Goal: Learn about a topic: Understand process/instructions

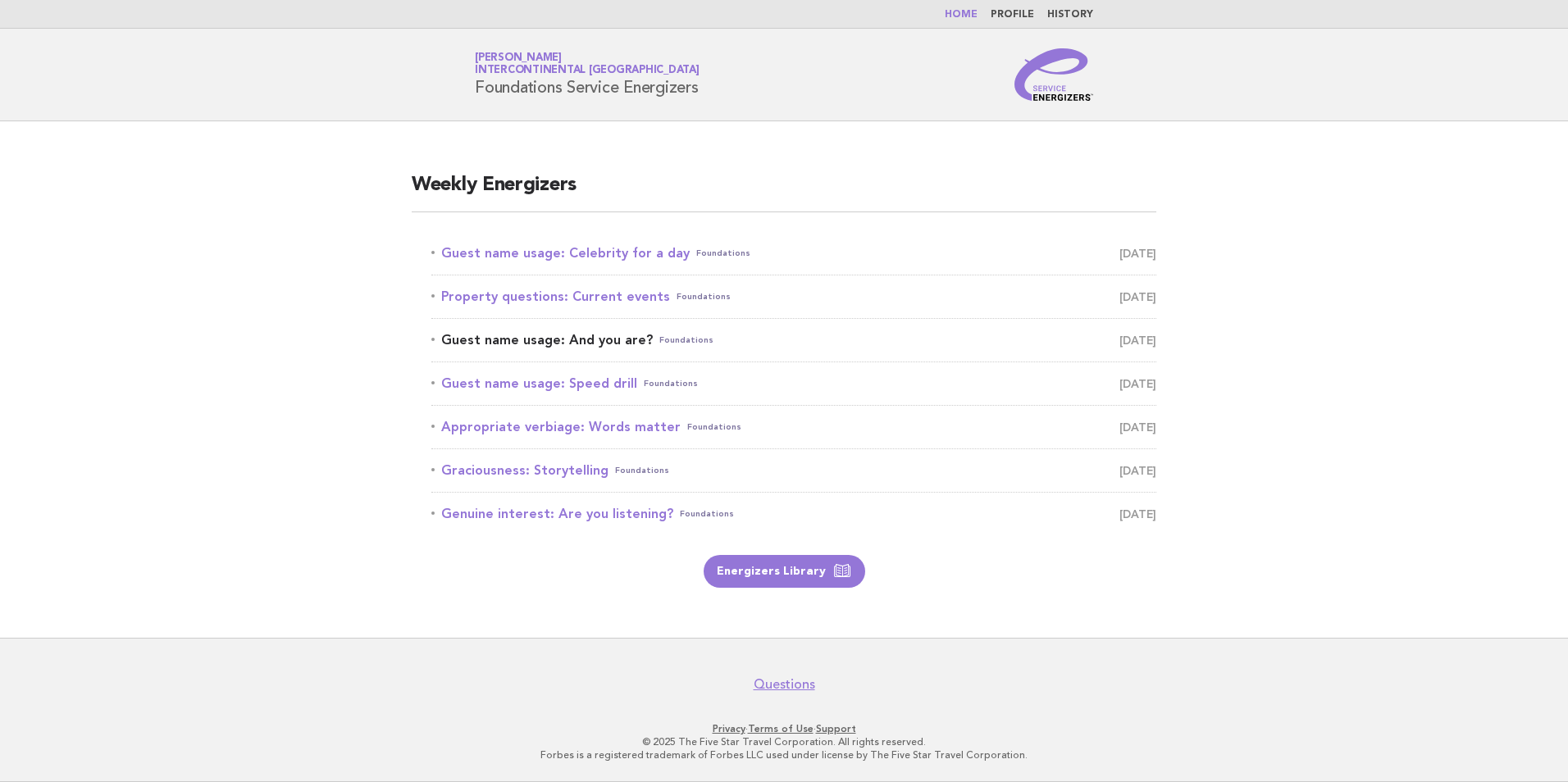
click at [520, 335] on link "Guest name usage: And you are? Foundations August 23" at bounding box center [794, 340] width 725 height 23
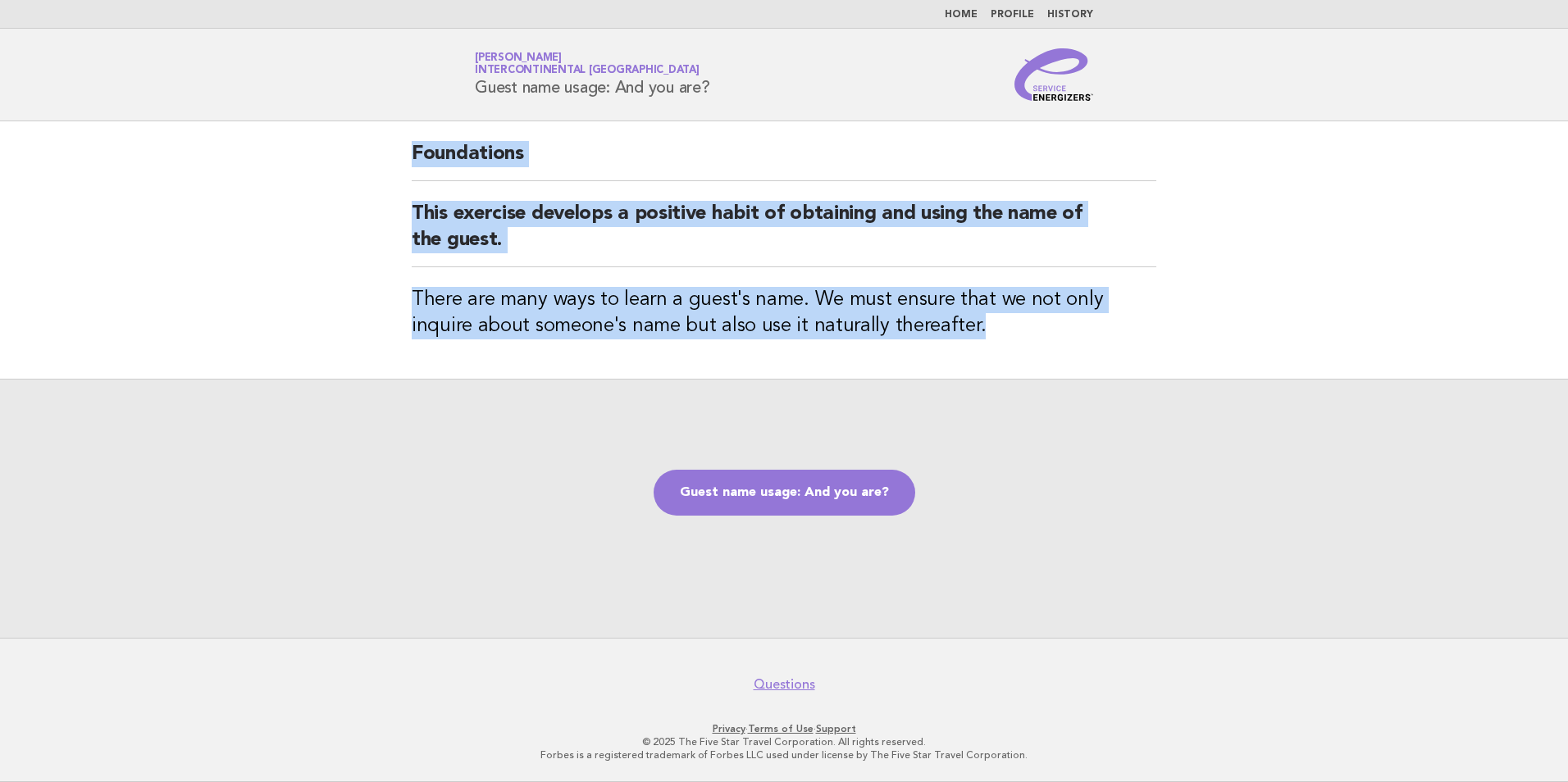
drag, startPoint x: 983, startPoint y: 332, endPoint x: 369, endPoint y: 161, distance: 637.4
click at [369, 161] on main "Foundations This exercise develops a positive habit of obtaining and using the …" at bounding box center [784, 380] width 1568 height 517
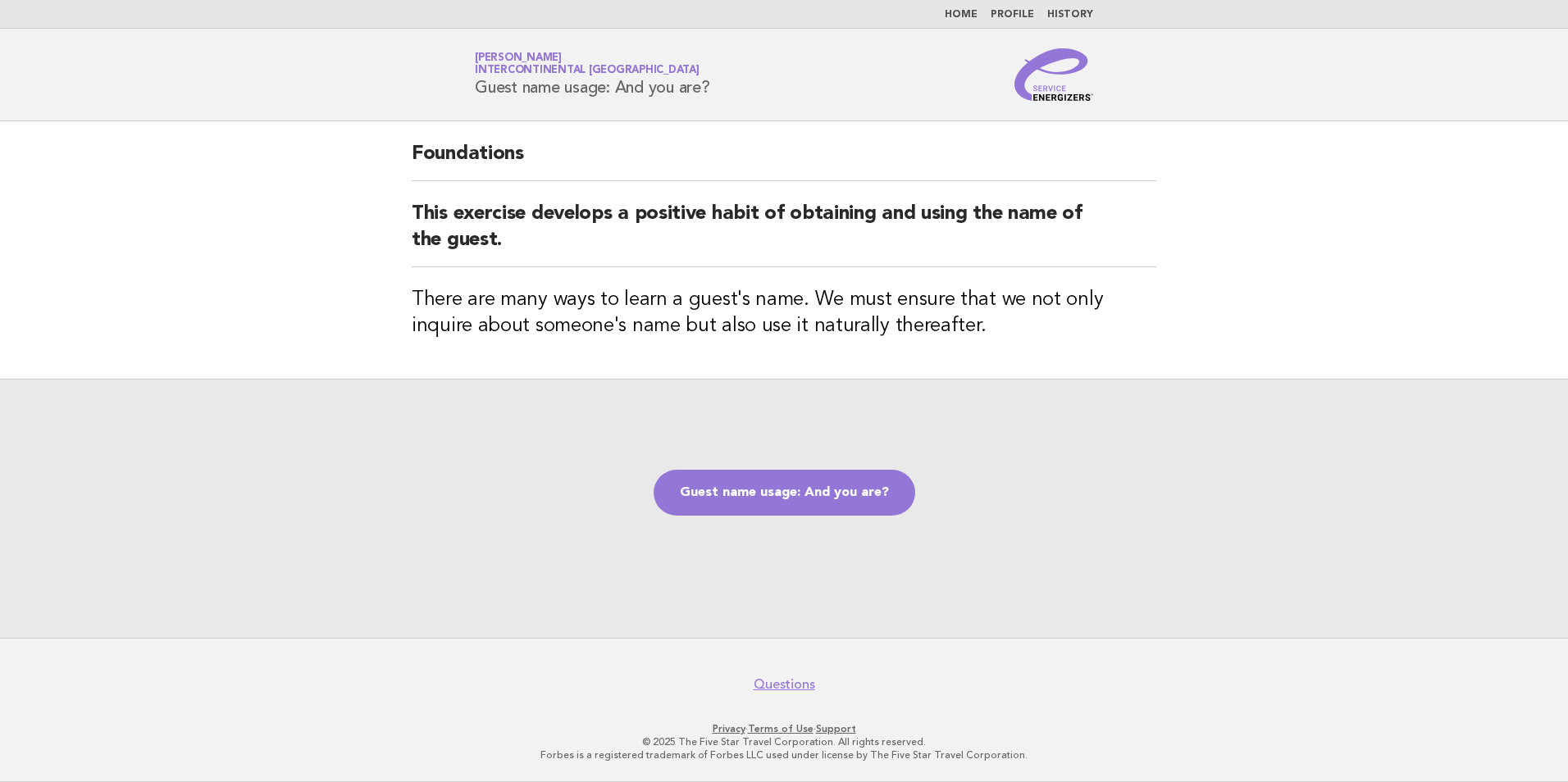
click at [670, 161] on h2 "Foundations" at bounding box center [784, 161] width 745 height 40
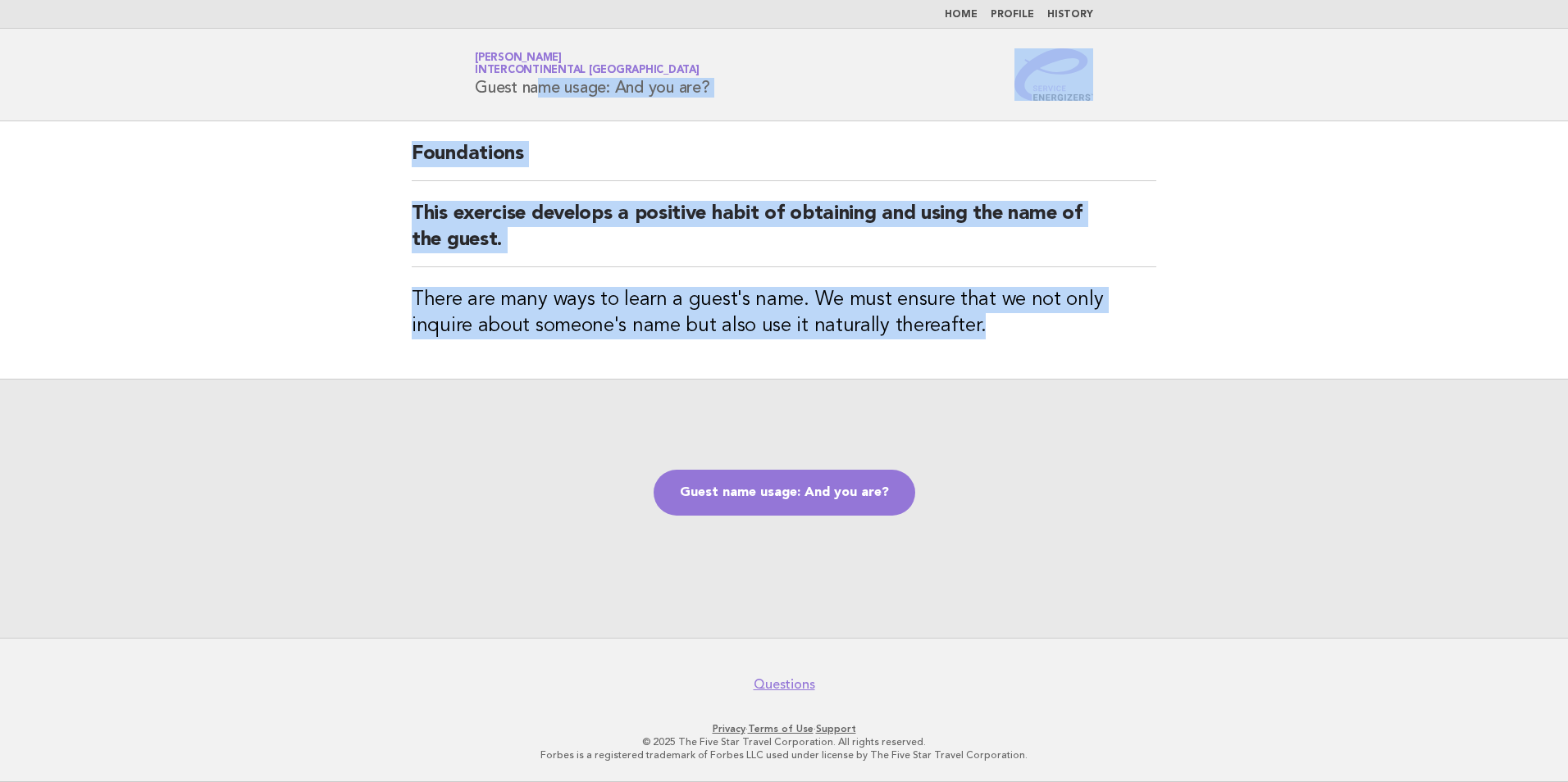
drag, startPoint x: 474, startPoint y: 79, endPoint x: 964, endPoint y: 362, distance: 565.9
click at [964, 362] on body "Home Profile History Service Energizers Janice Lasangue InterContinental Doha B…" at bounding box center [784, 391] width 1568 height 782
drag, startPoint x: 964, startPoint y: 362, endPoint x: 865, endPoint y: 296, distance: 119.0
copy body "Guest name usage: And you are? Foundations This exercise develops a positive ha…"
click at [811, 494] on link "Guest name usage: And you are?" at bounding box center [784, 492] width 261 height 46
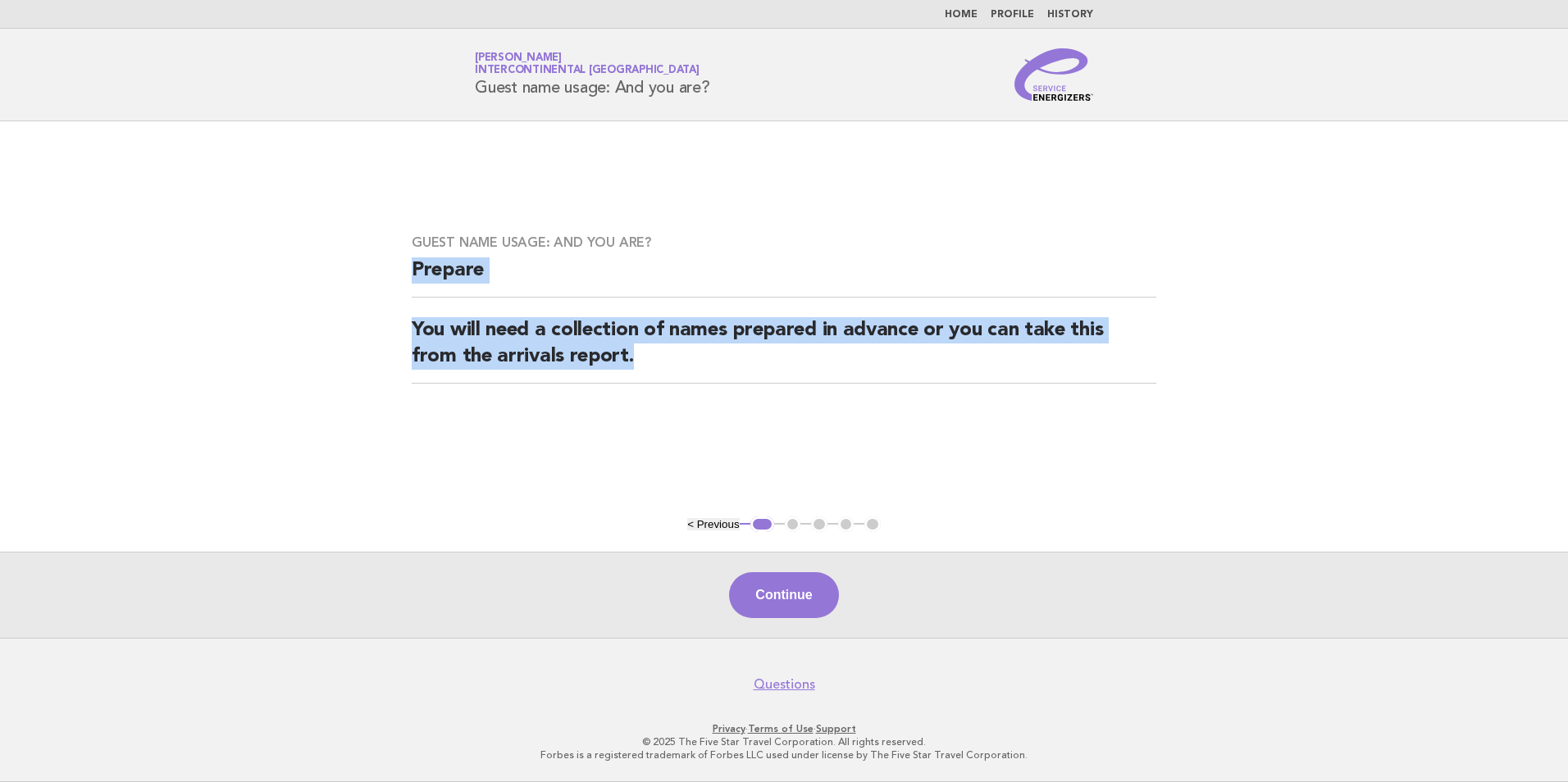
drag, startPoint x: 643, startPoint y: 369, endPoint x: 382, endPoint y: 255, distance: 284.8
click at [382, 255] on main "Guest name usage: And you are? Prepare You will need a collection of names prep…" at bounding box center [784, 380] width 1568 height 517
copy div "Prepare You will need a collection of names prepared in advance or you can take…"
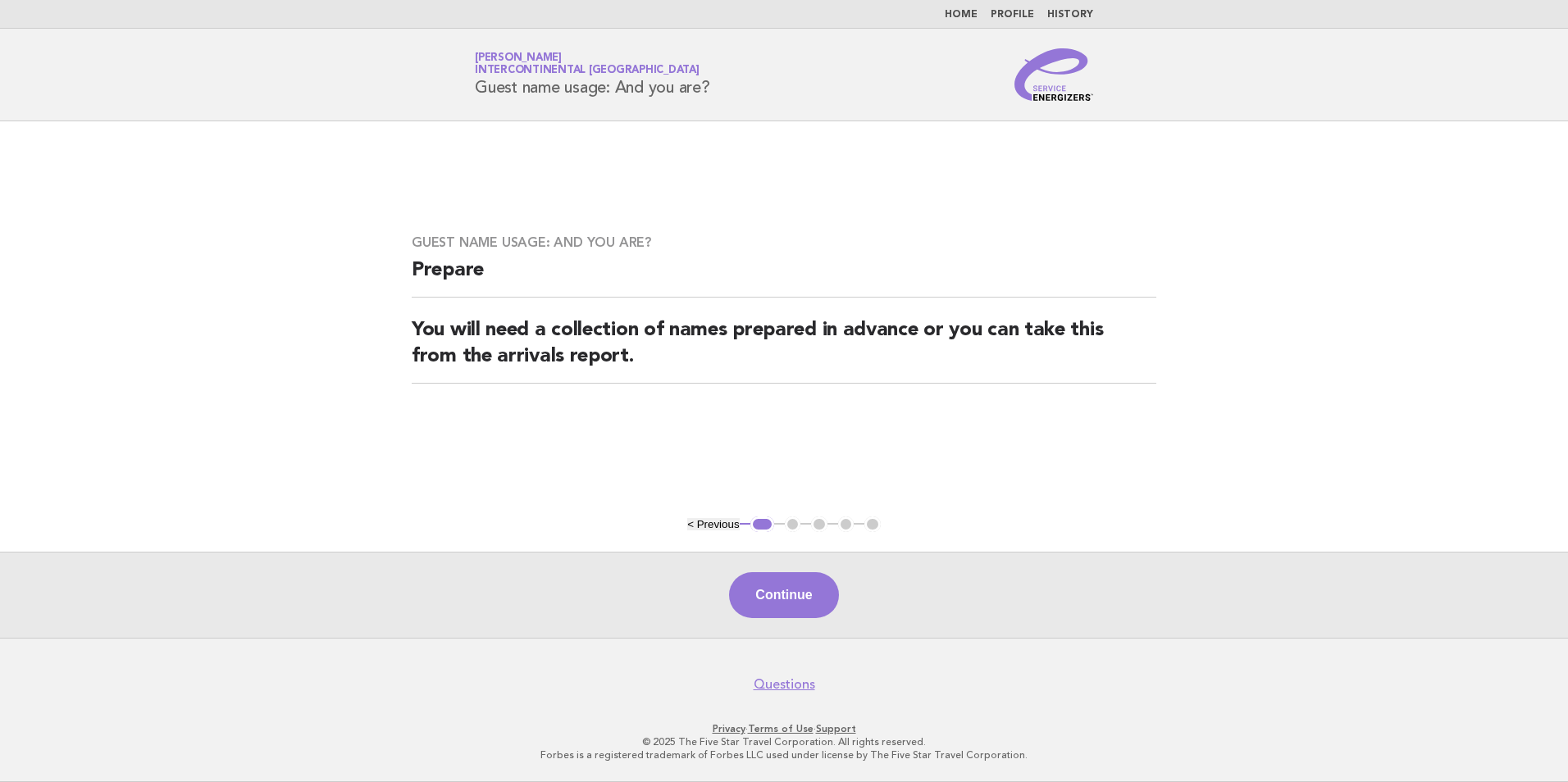
click at [803, 569] on div "Continue" at bounding box center [784, 595] width 1568 height 86
click at [797, 589] on button "Continue" at bounding box center [783, 595] width 109 height 46
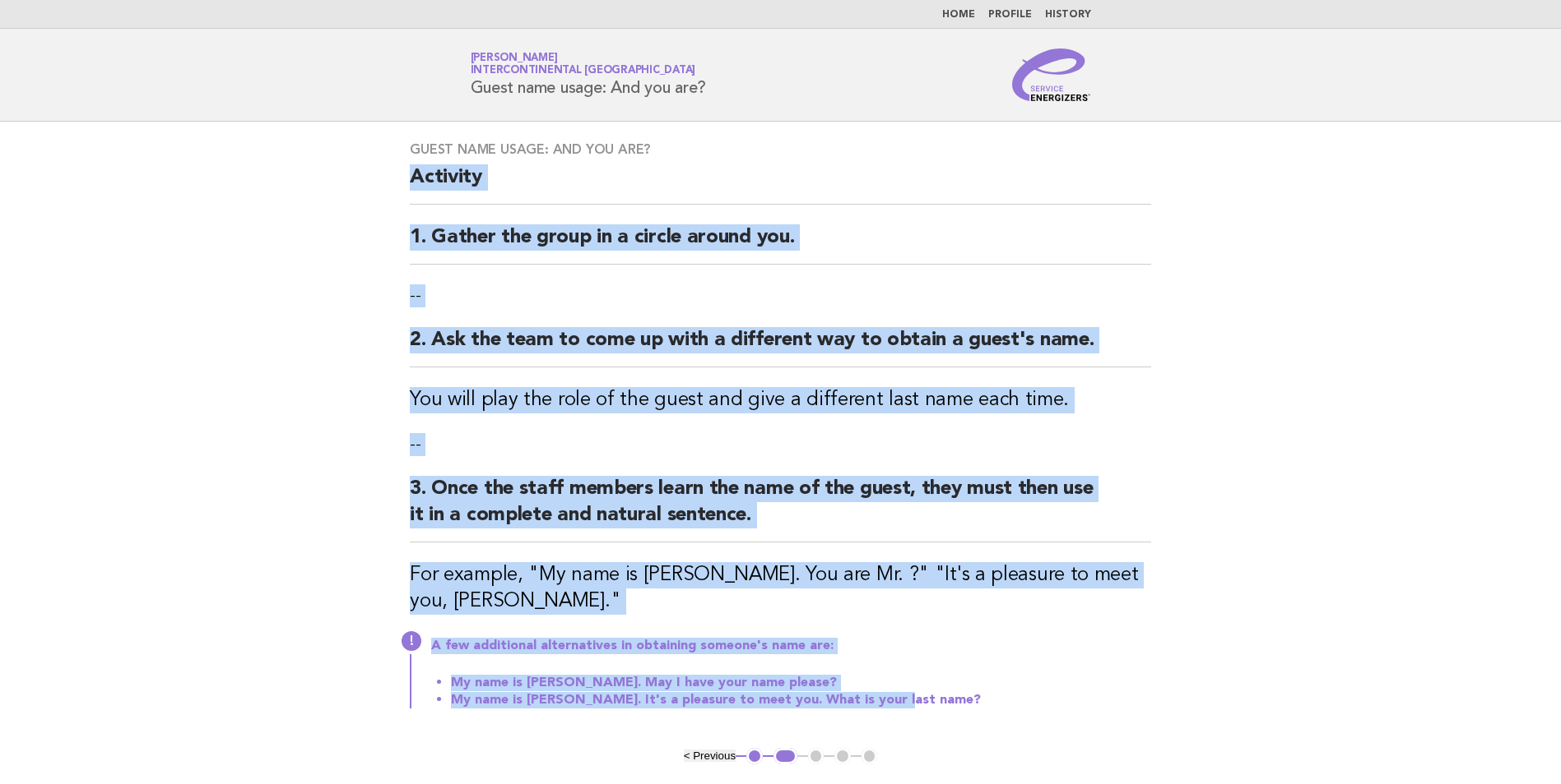
drag, startPoint x: 407, startPoint y: 167, endPoint x: 889, endPoint y: 710, distance: 726.1
click at [889, 710] on div "Guest name usage: And you are? Activity 1. Gather the group in a circle around …" at bounding box center [780, 435] width 780 height 626
copy div "Activity 1. Gather the group in a circle around you. -- 2. Ask the team to come…"
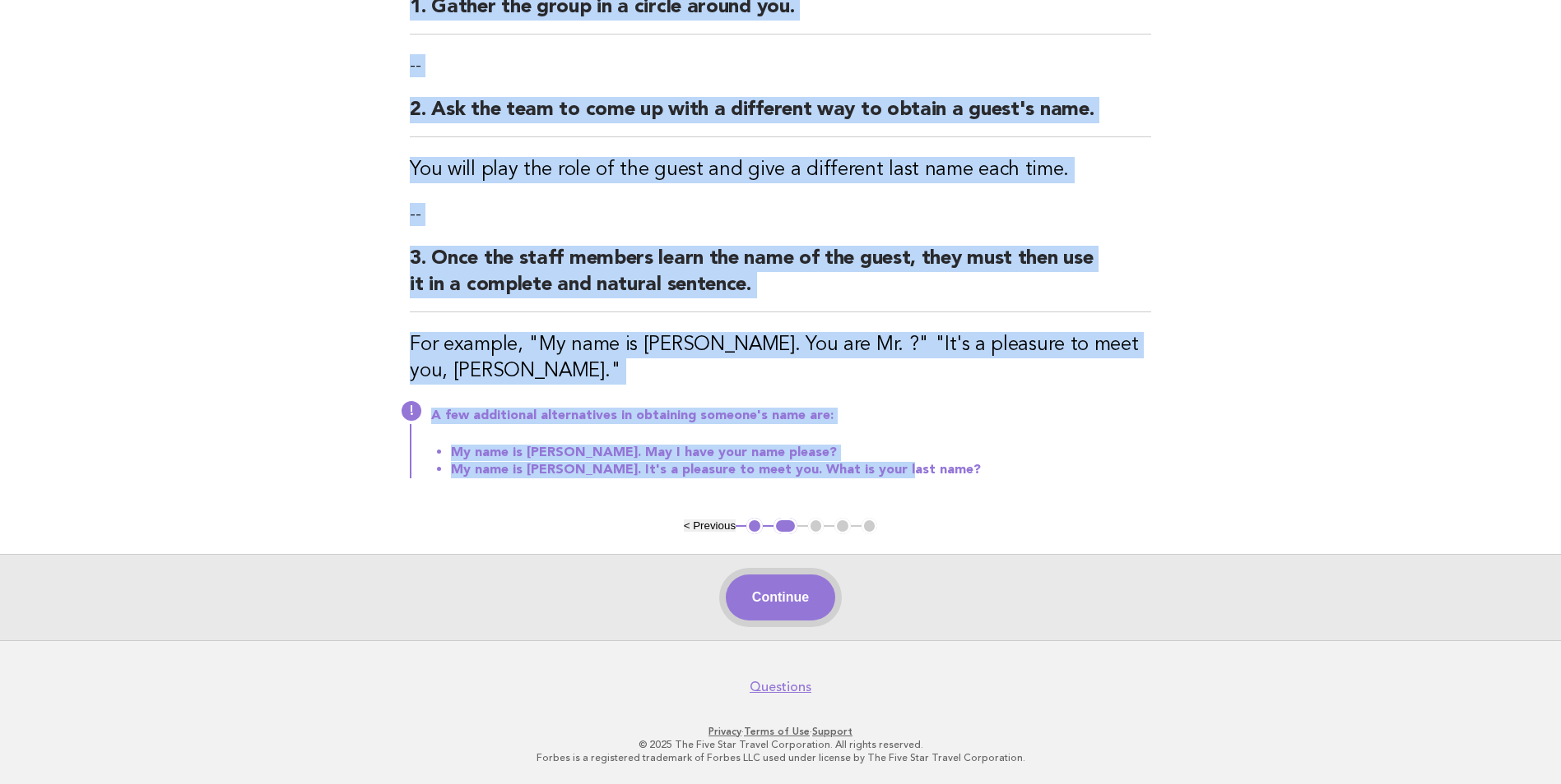
click at [777, 600] on button "Continue" at bounding box center [780, 598] width 109 height 46
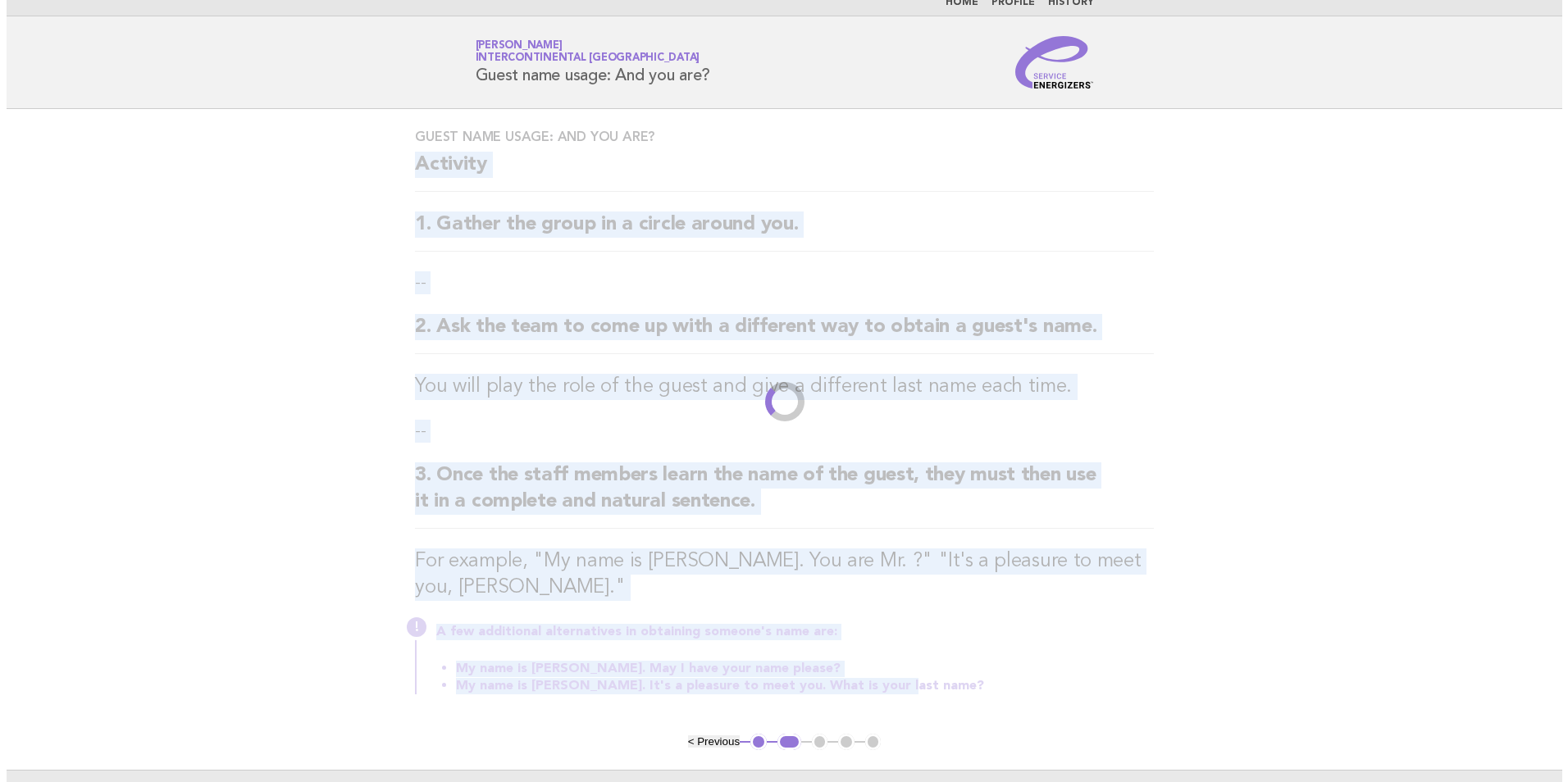
scroll to position [0, 0]
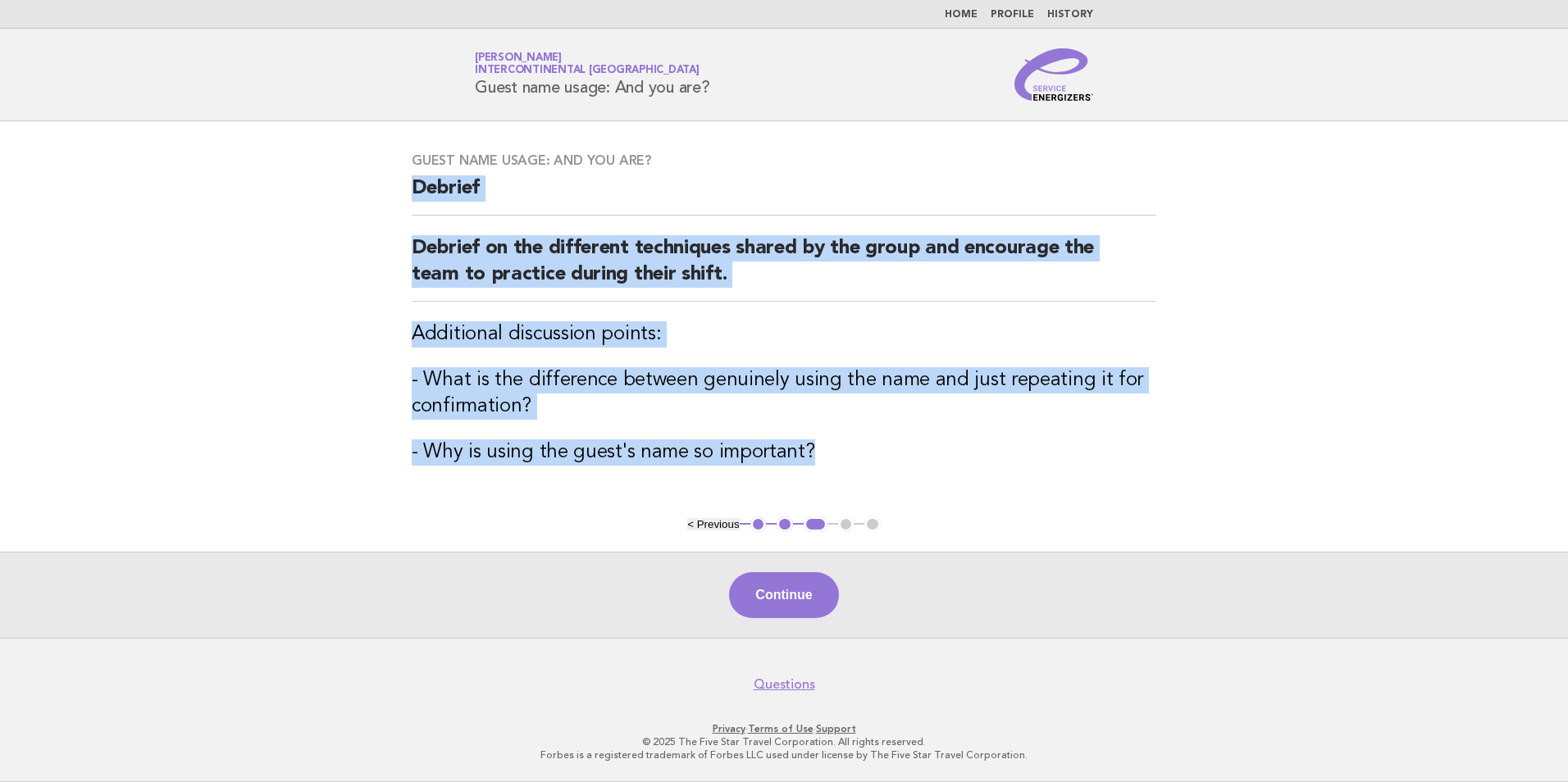
drag, startPoint x: 816, startPoint y: 461, endPoint x: 383, endPoint y: 192, distance: 509.8
click at [383, 192] on main "Guest name usage: And you are? Debrief Debrief on the different techniques shar…" at bounding box center [784, 380] width 1568 height 517
copy div "Debrief Debrief on the different techniques shared by the group and encourage t…"
click at [805, 594] on button "Continue" at bounding box center [783, 595] width 109 height 46
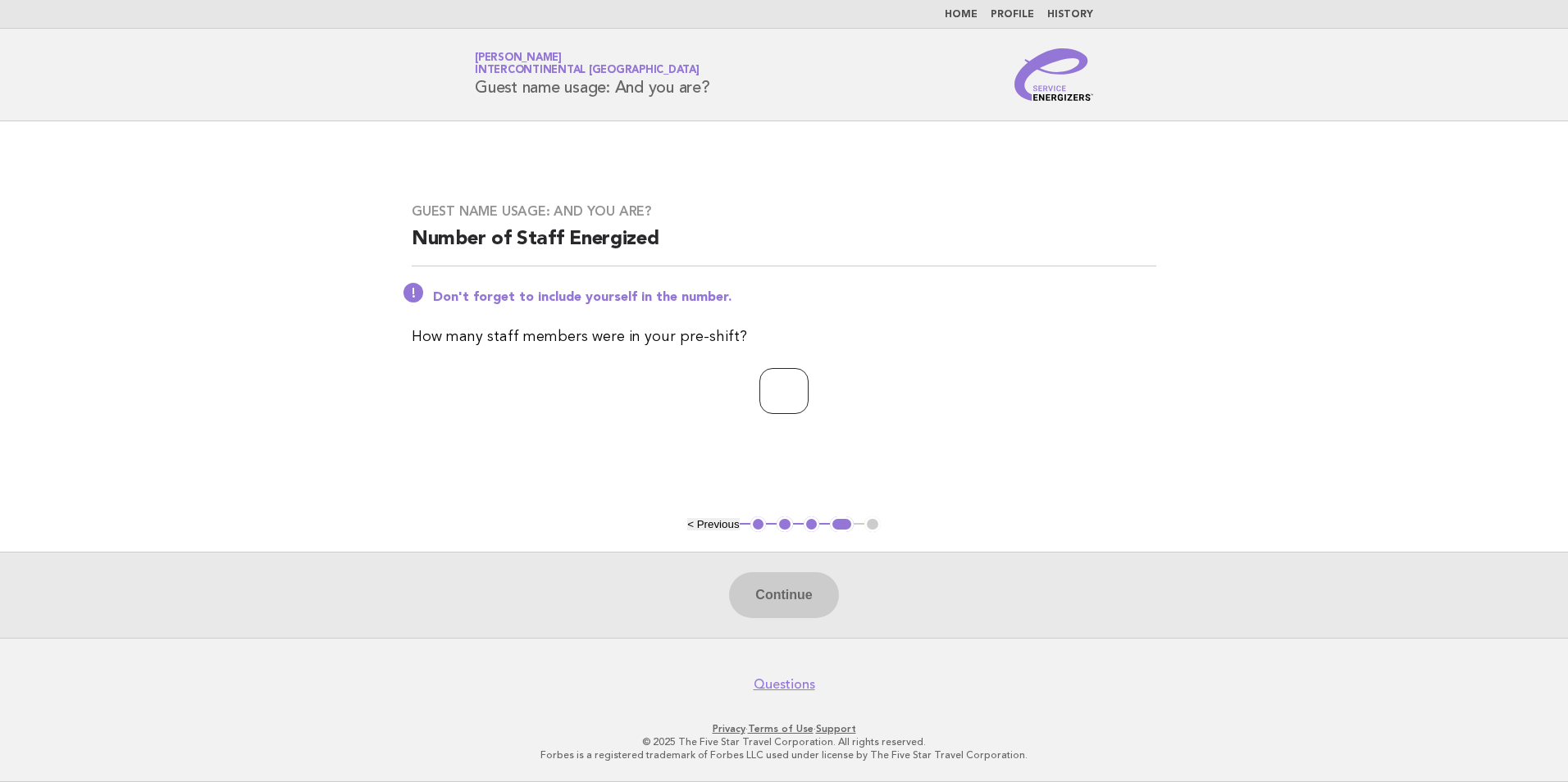
click at [798, 392] on input "number" at bounding box center [784, 391] width 49 height 46
type input "**"
click at [794, 591] on button "Continue" at bounding box center [783, 595] width 109 height 46
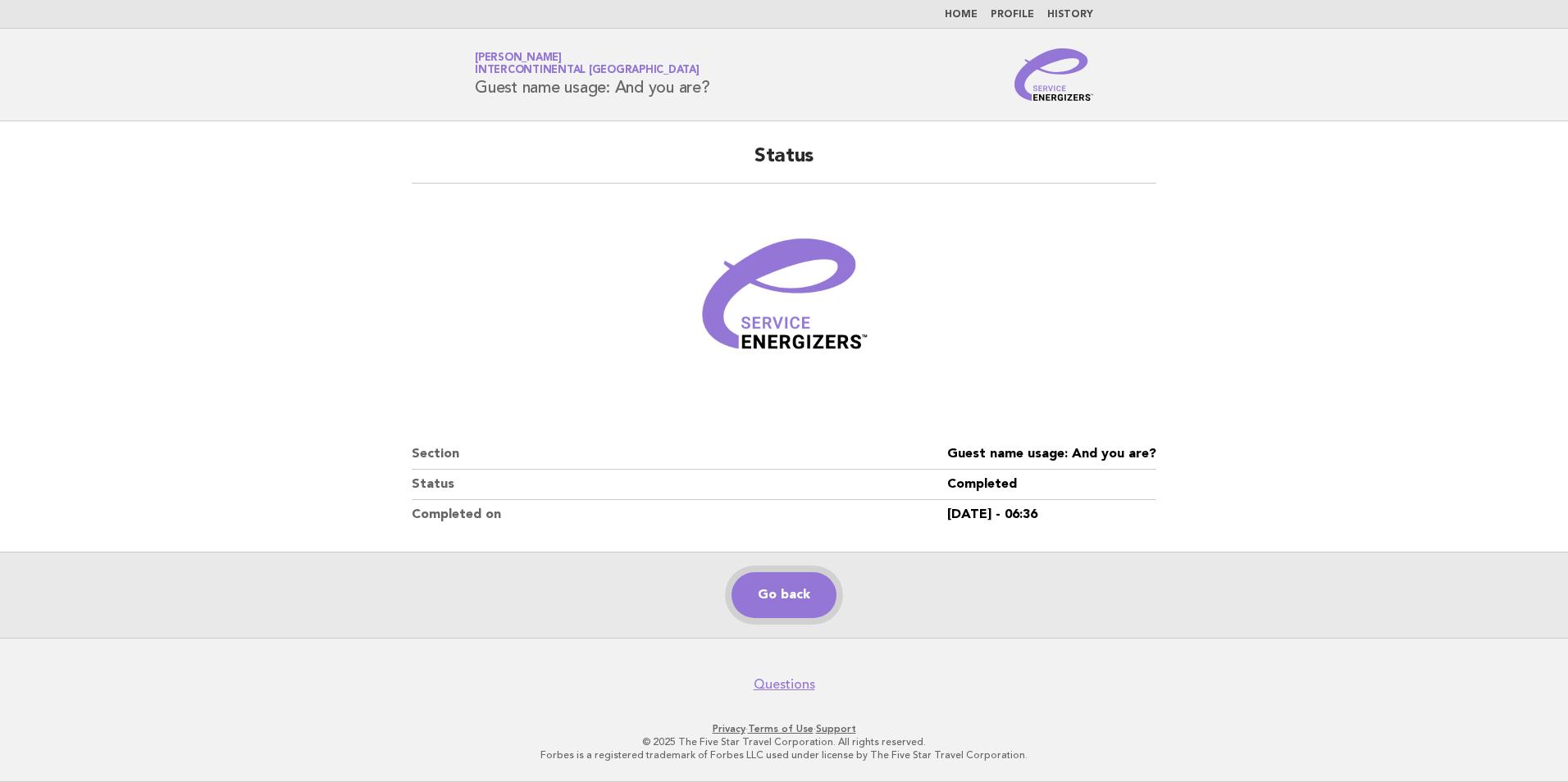
click at [805, 599] on link "Go back" at bounding box center [784, 595] width 105 height 46
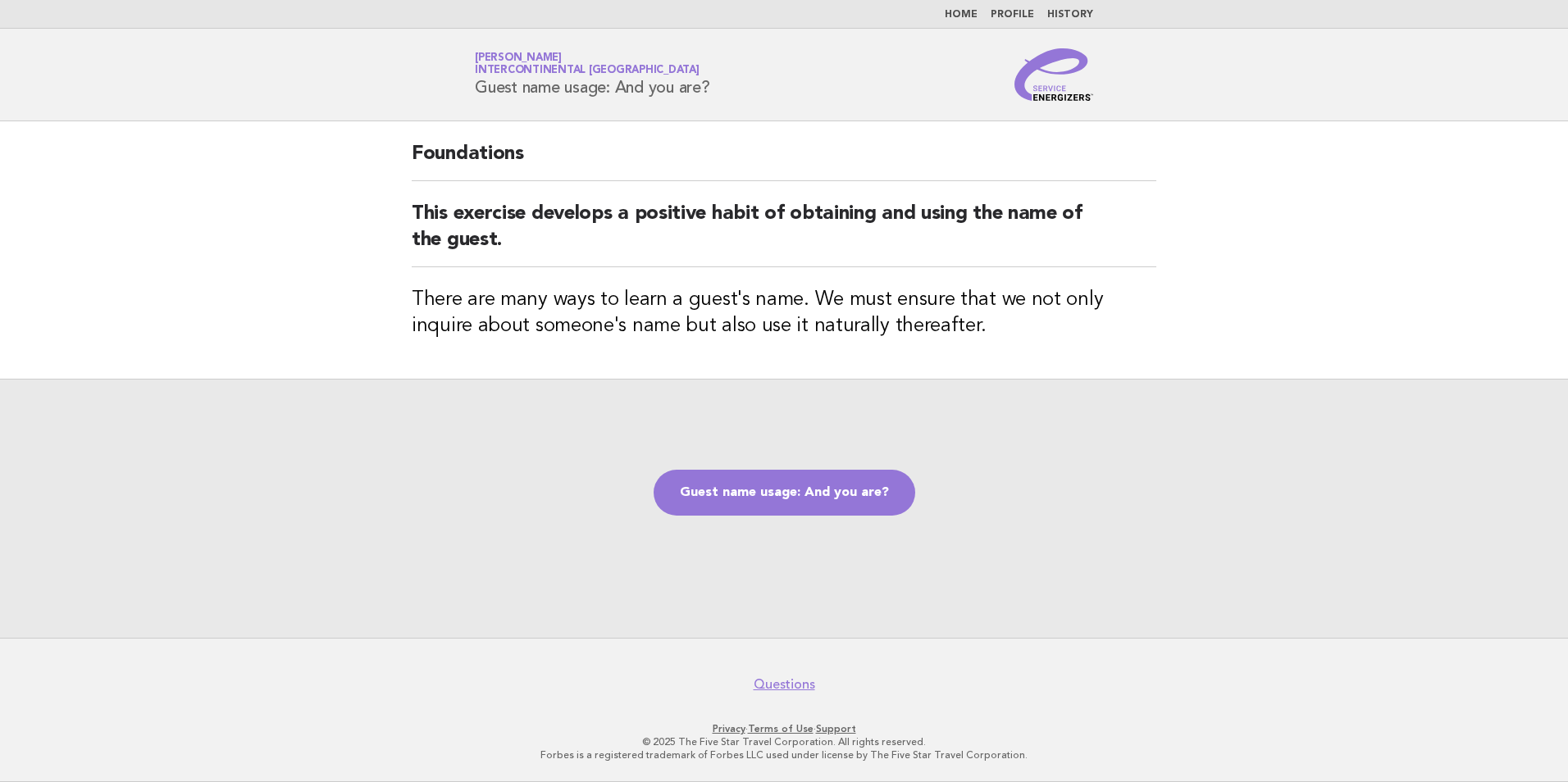
click at [968, 11] on link "Home" at bounding box center [961, 15] width 32 height 10
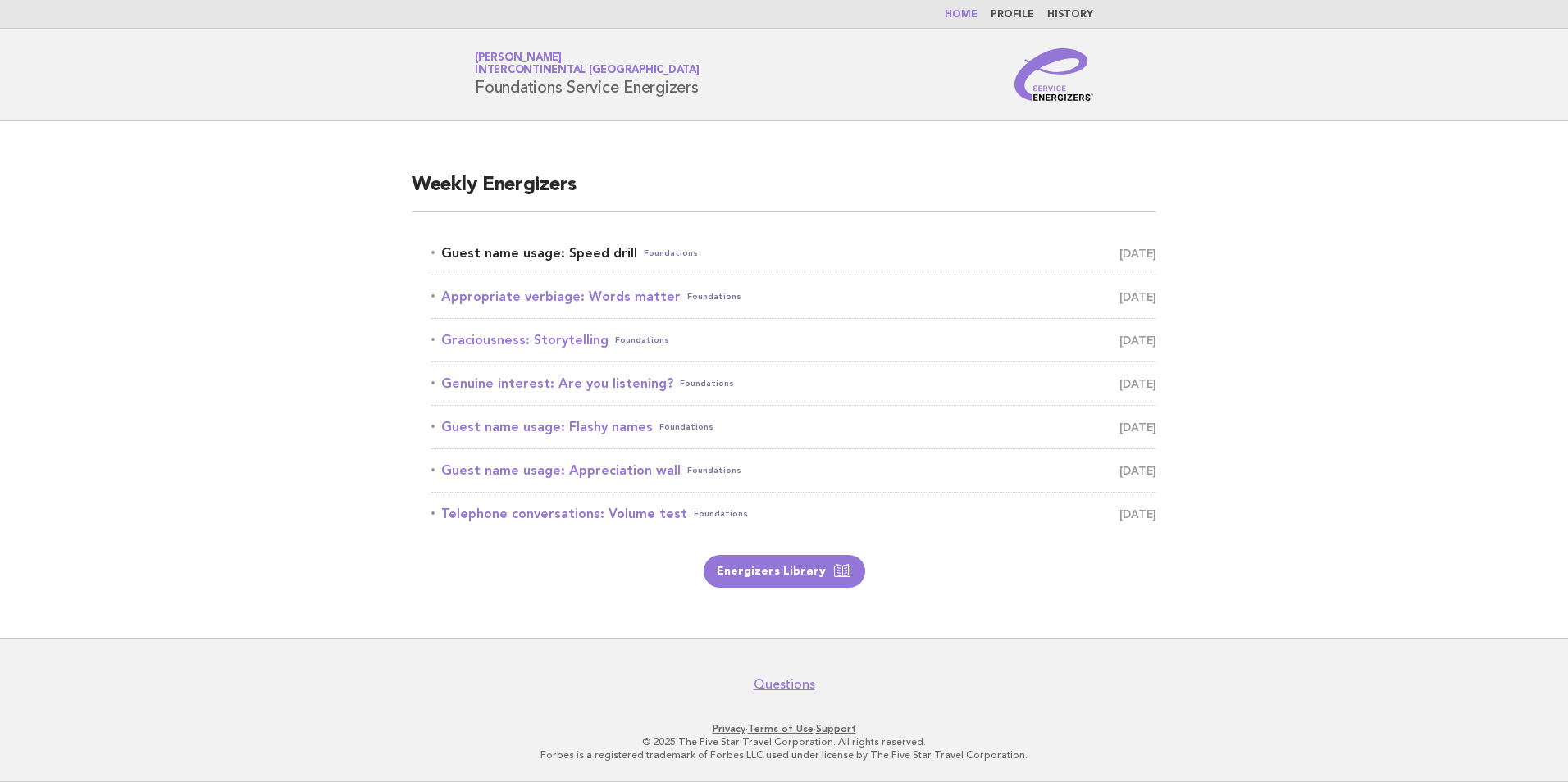
click at [569, 253] on link "Guest name usage: Speed drill Foundations August 24" at bounding box center [794, 252] width 725 height 23
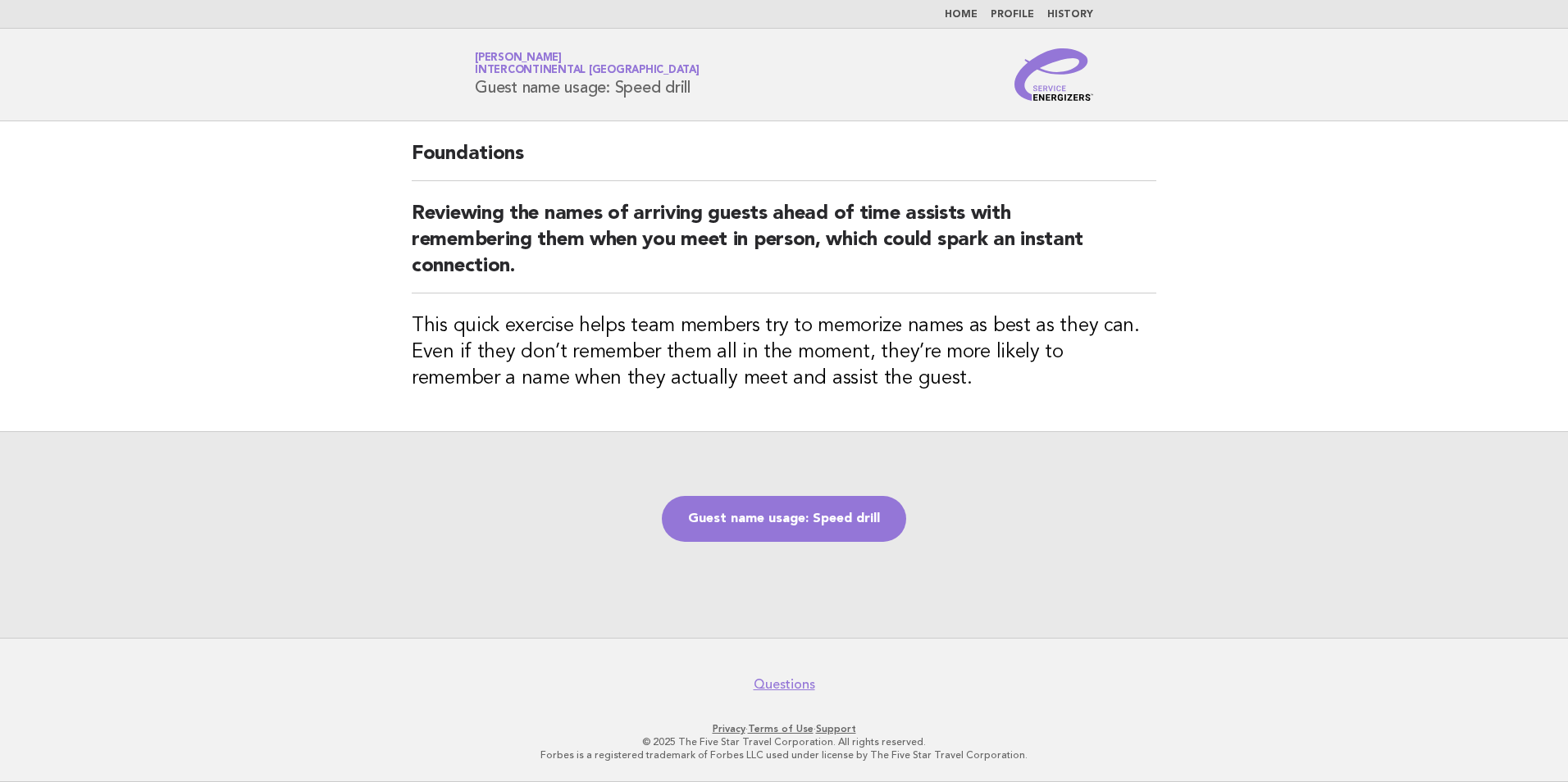
drag, startPoint x: 732, startPoint y: 89, endPoint x: 480, endPoint y: 91, distance: 252.0
click at [480, 91] on div "Service Energizers [PERSON_NAME] InterContinental [GEOGRAPHIC_DATA] Guest name …" at bounding box center [784, 74] width 664 height 52
drag, startPoint x: 480, startPoint y: 91, endPoint x: 537, endPoint y: 84, distance: 57.4
copy h1 "Guest name usage: Speed drill"
drag, startPoint x: 975, startPoint y: 409, endPoint x: 966, endPoint y: 404, distance: 10.3
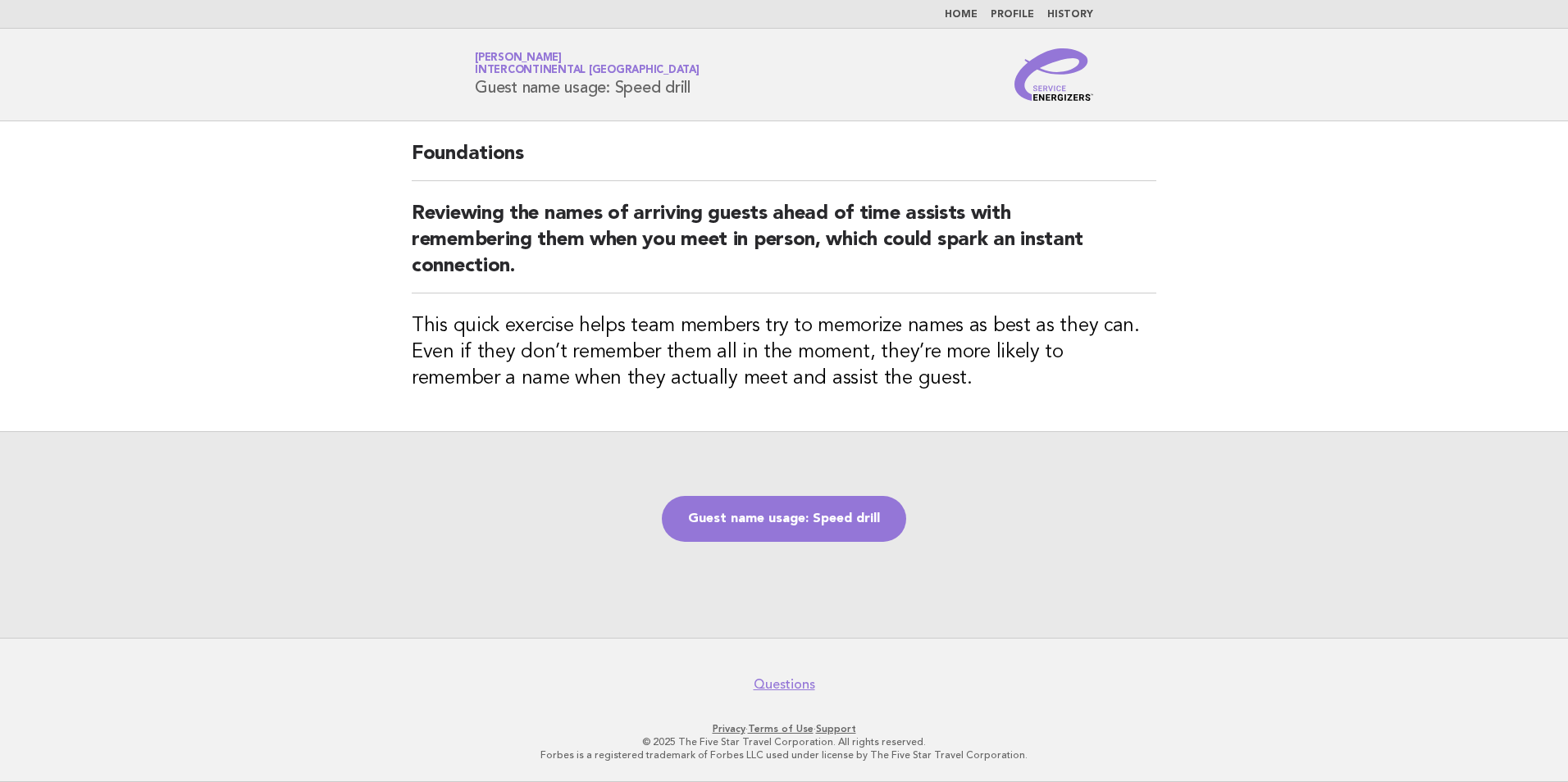
click at [976, 408] on div "Foundations Reviewing the names of arriving guests ahead of time assists with r…" at bounding box center [784, 277] width 784 height 310
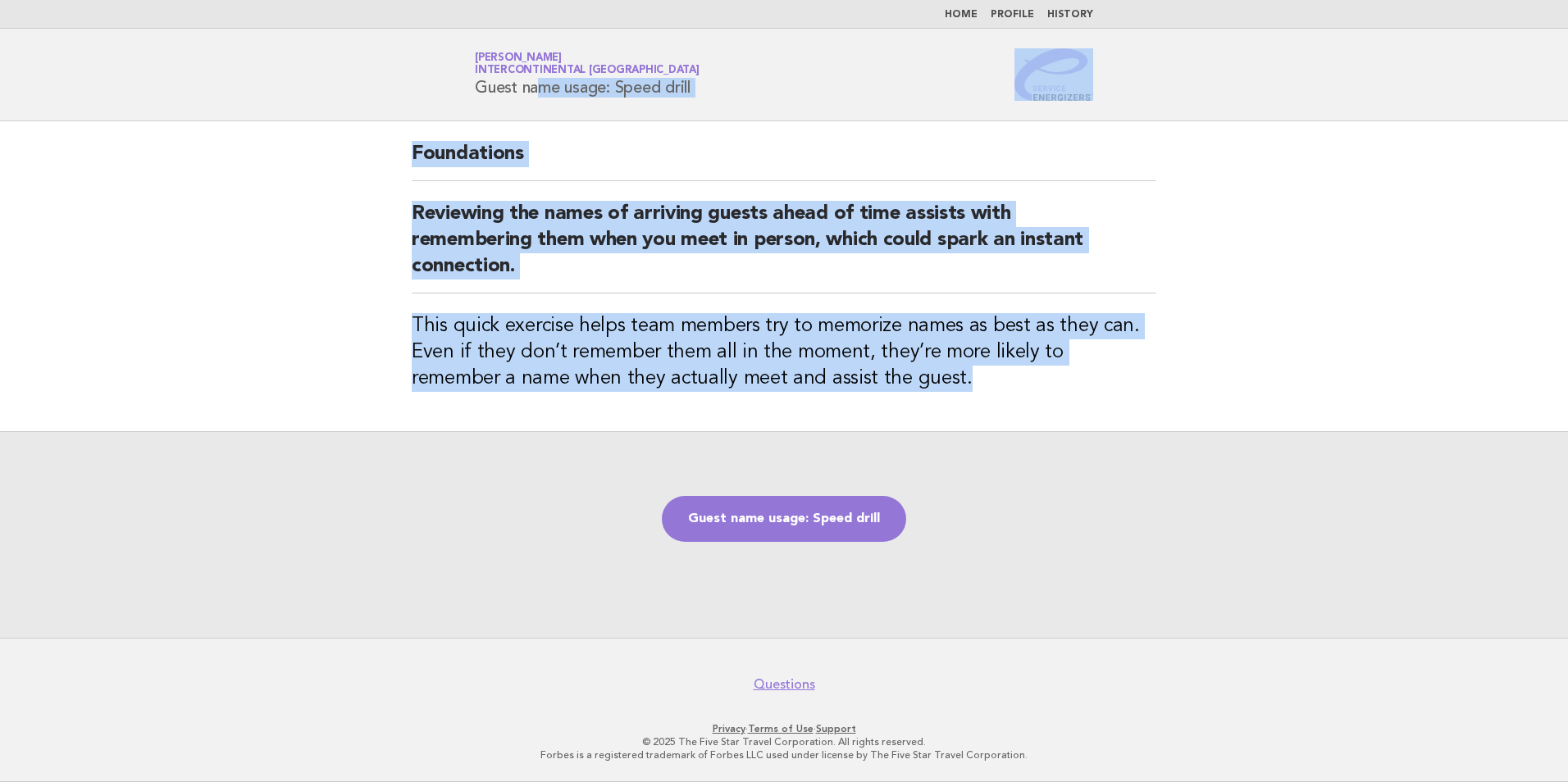
drag, startPoint x: 945, startPoint y: 396, endPoint x: 433, endPoint y: 102, distance: 590.4
click at [433, 102] on body "Home Profile History Service Energizers [PERSON_NAME] InterContinental [GEOGRAP…" at bounding box center [784, 391] width 1568 height 782
copy body "Guest name usage: Speed drill Foundations Reviewing the names of arriving guest…"
click at [819, 519] on link "Guest name usage: Speed drill" at bounding box center [784, 519] width 245 height 46
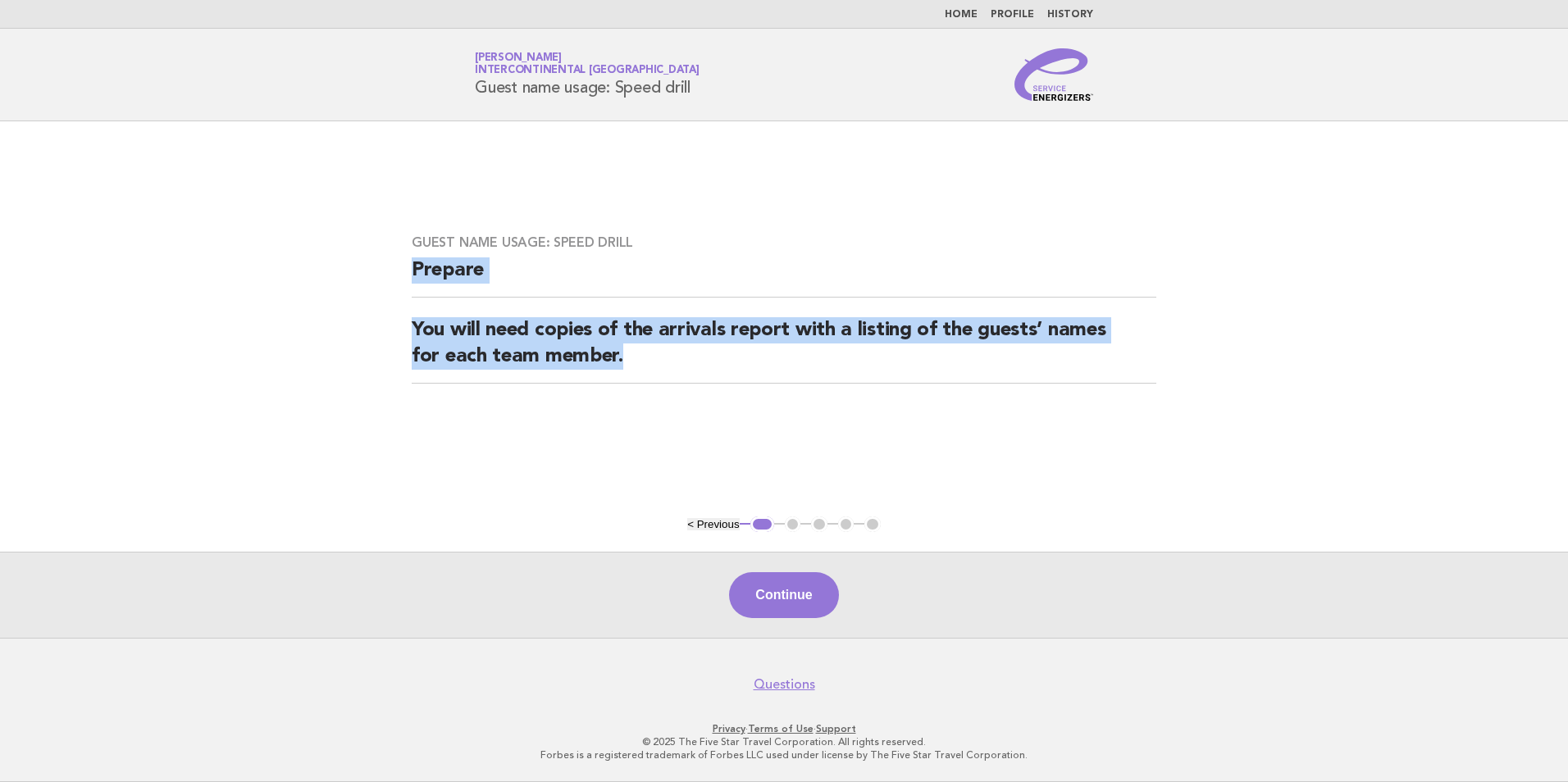
drag, startPoint x: 734, startPoint y: 376, endPoint x: 375, endPoint y: 280, distance: 371.6
click at [375, 280] on main "Guest name usage: Speed drill Prepare You will need copies of the arrivals repo…" at bounding box center [784, 380] width 1568 height 517
copy div "Prepare You will need copies of the arrivals report with a listing of the guest…"
click at [786, 588] on button "Continue" at bounding box center [783, 595] width 109 height 46
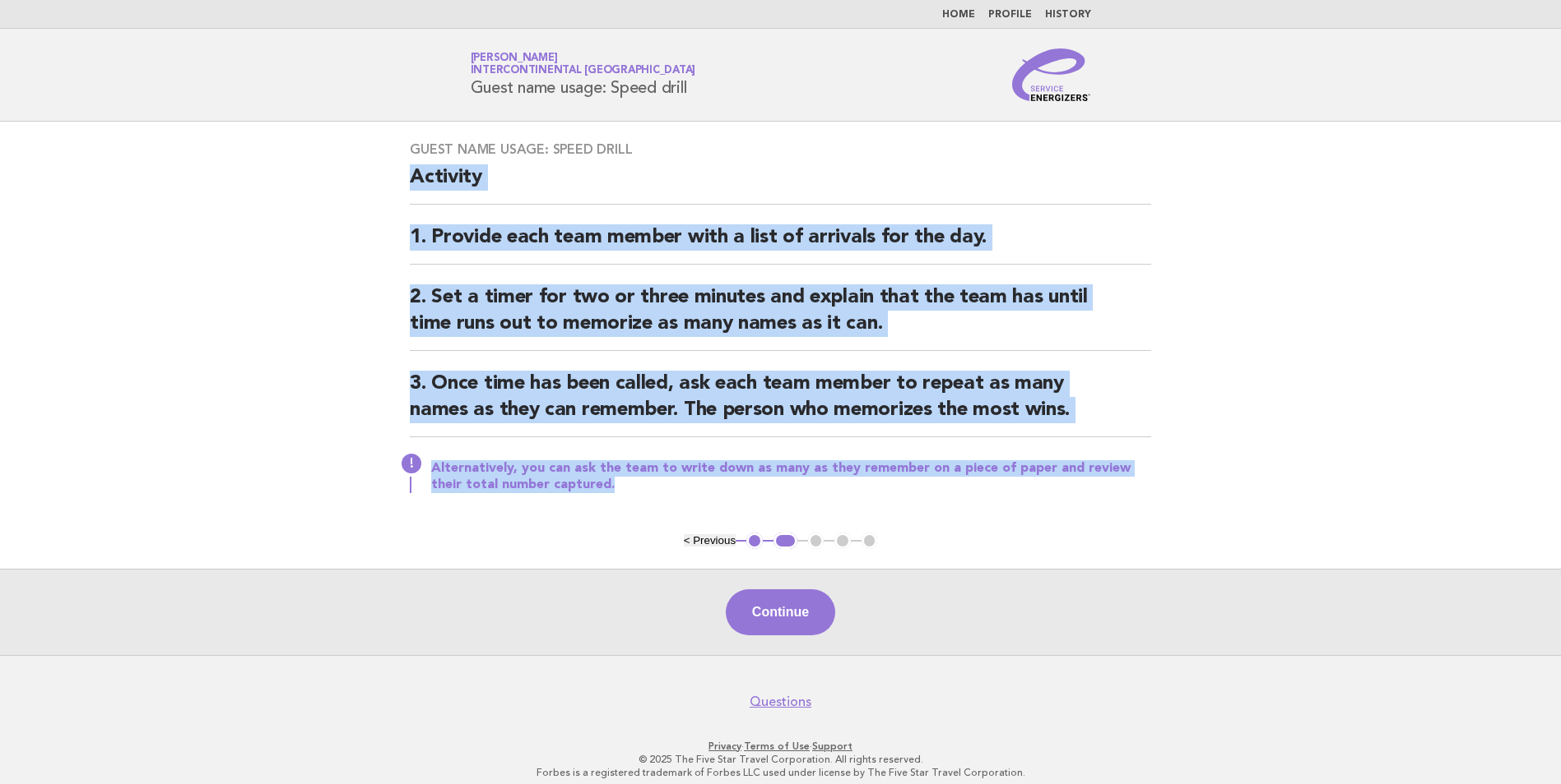
drag, startPoint x: 556, startPoint y: 483, endPoint x: 396, endPoint y: 181, distance: 341.8
click at [396, 181] on div "Guest name usage: Speed drill Activity 1. Provide each team member with a list …" at bounding box center [780, 327] width 780 height 411
copy div "Activity 1. Provide each team member with a list of arrivals for the day. 2. Se…"
click at [788, 609] on button "Continue" at bounding box center [780, 613] width 109 height 46
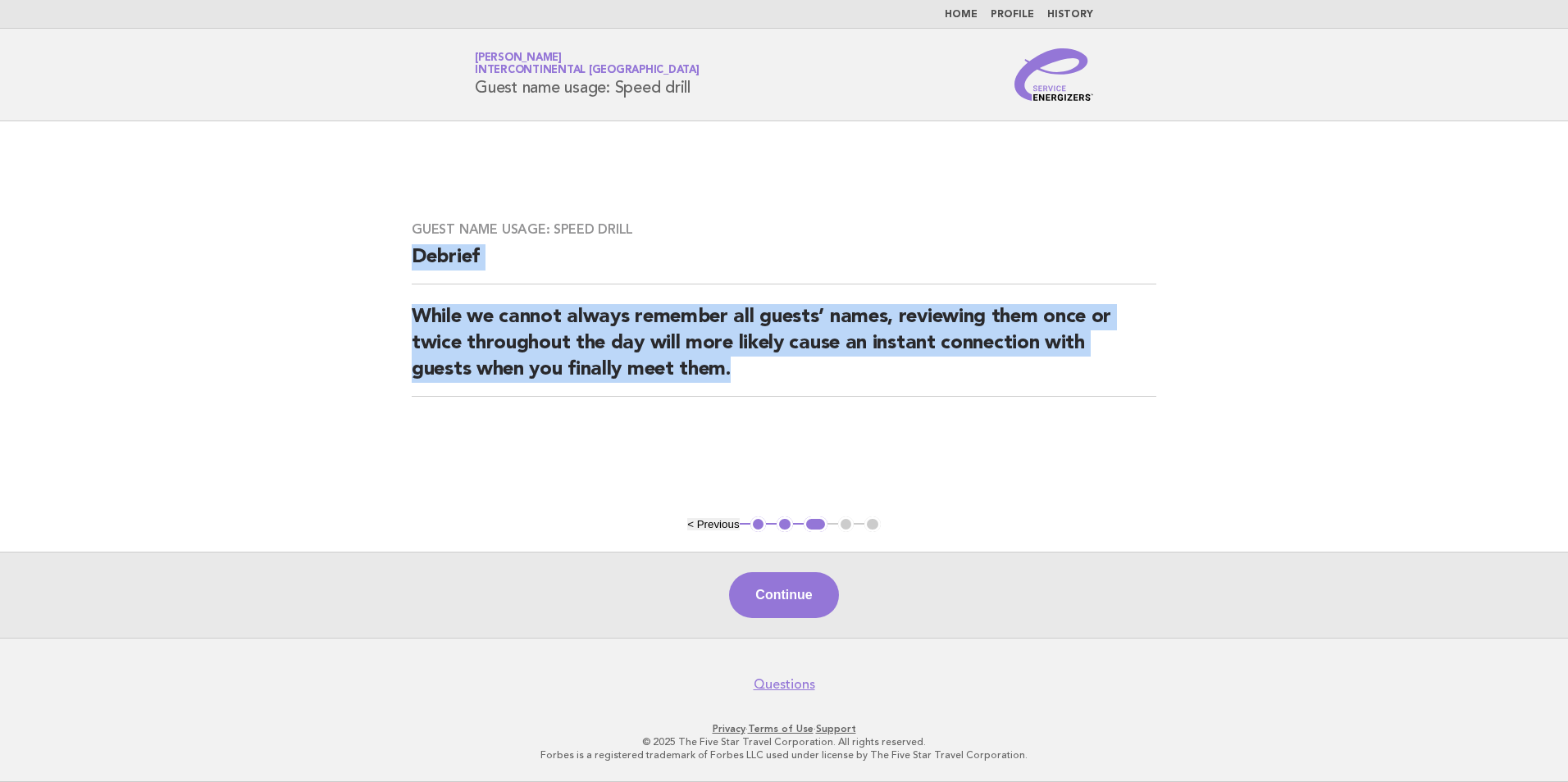
drag, startPoint x: 867, startPoint y: 384, endPoint x: 405, endPoint y: 259, distance: 478.6
click at [405, 259] on div "Guest name usage: Speed drill Debrief While we cannot always remember all guest…" at bounding box center [784, 318] width 784 height 235
copy div "Debrief While we cannot always remember all guests’ names, reviewing them once …"
drag, startPoint x: 805, startPoint y: 589, endPoint x: 807, endPoint y: 613, distance: 24.1
click at [807, 613] on button "Continue" at bounding box center [783, 595] width 109 height 46
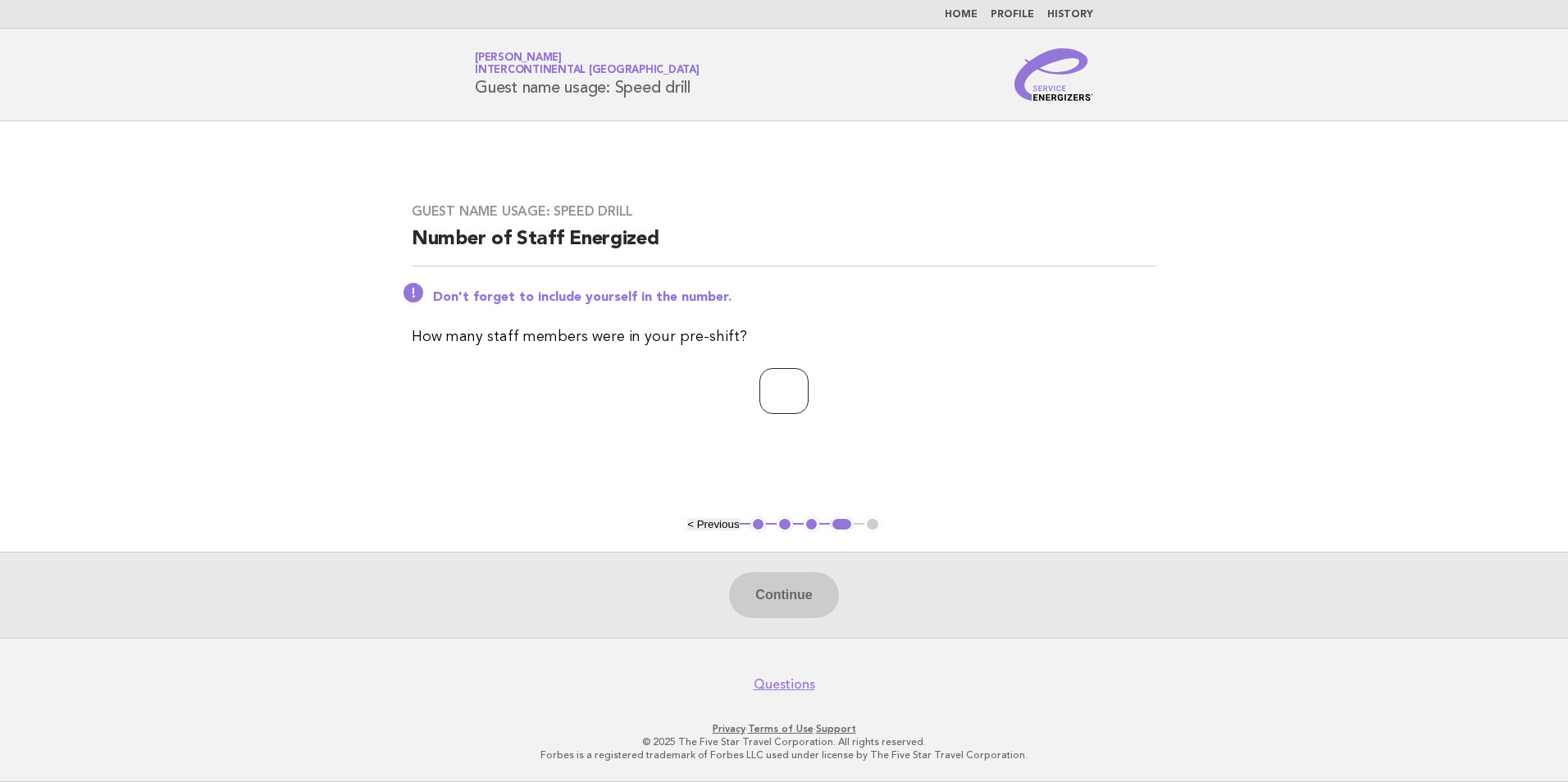
click at [779, 377] on input "number" at bounding box center [784, 391] width 49 height 46
type input "**"
click at [798, 588] on button "Continue" at bounding box center [783, 595] width 109 height 46
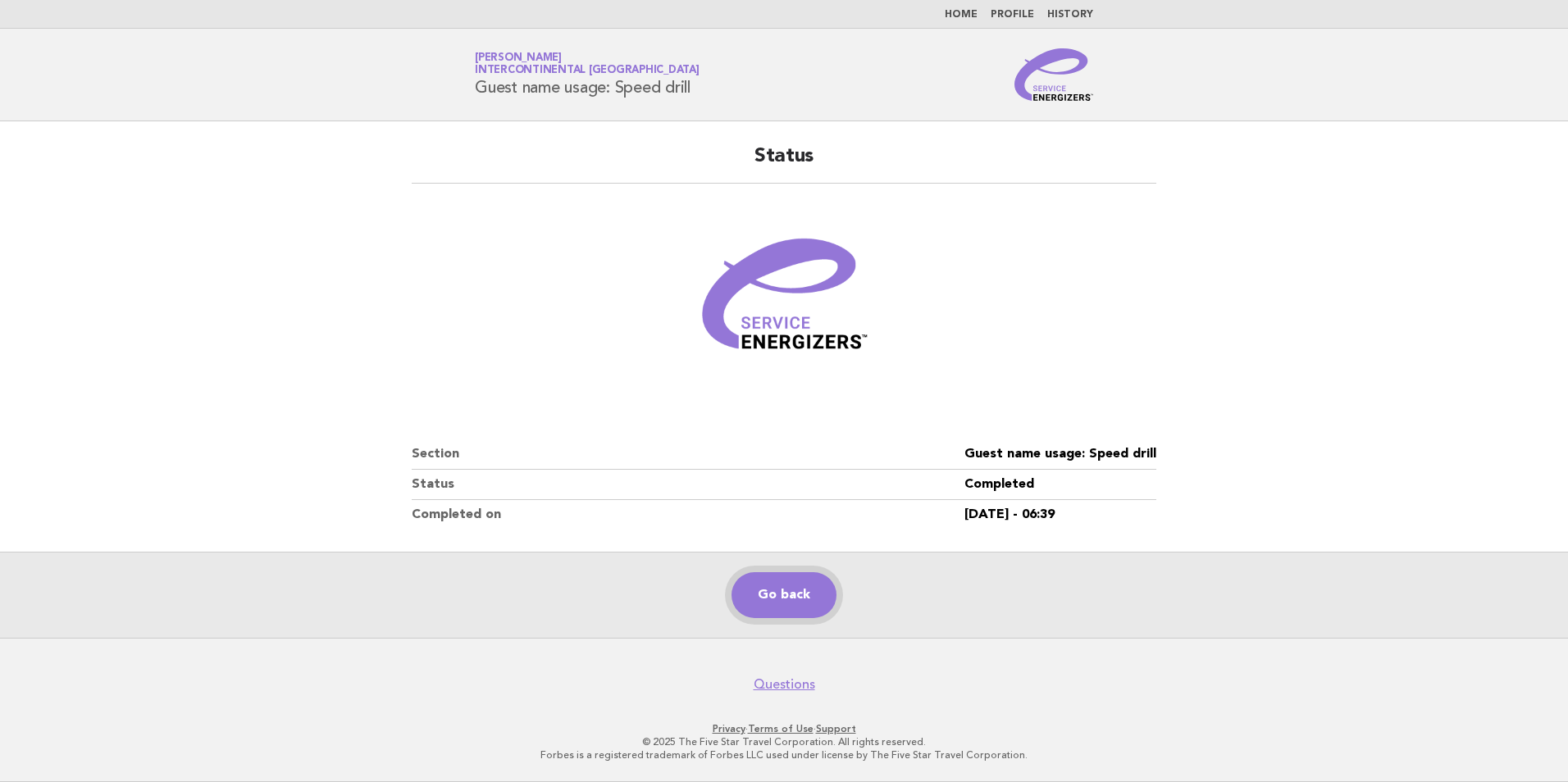
click at [788, 589] on link "Go back" at bounding box center [784, 595] width 105 height 46
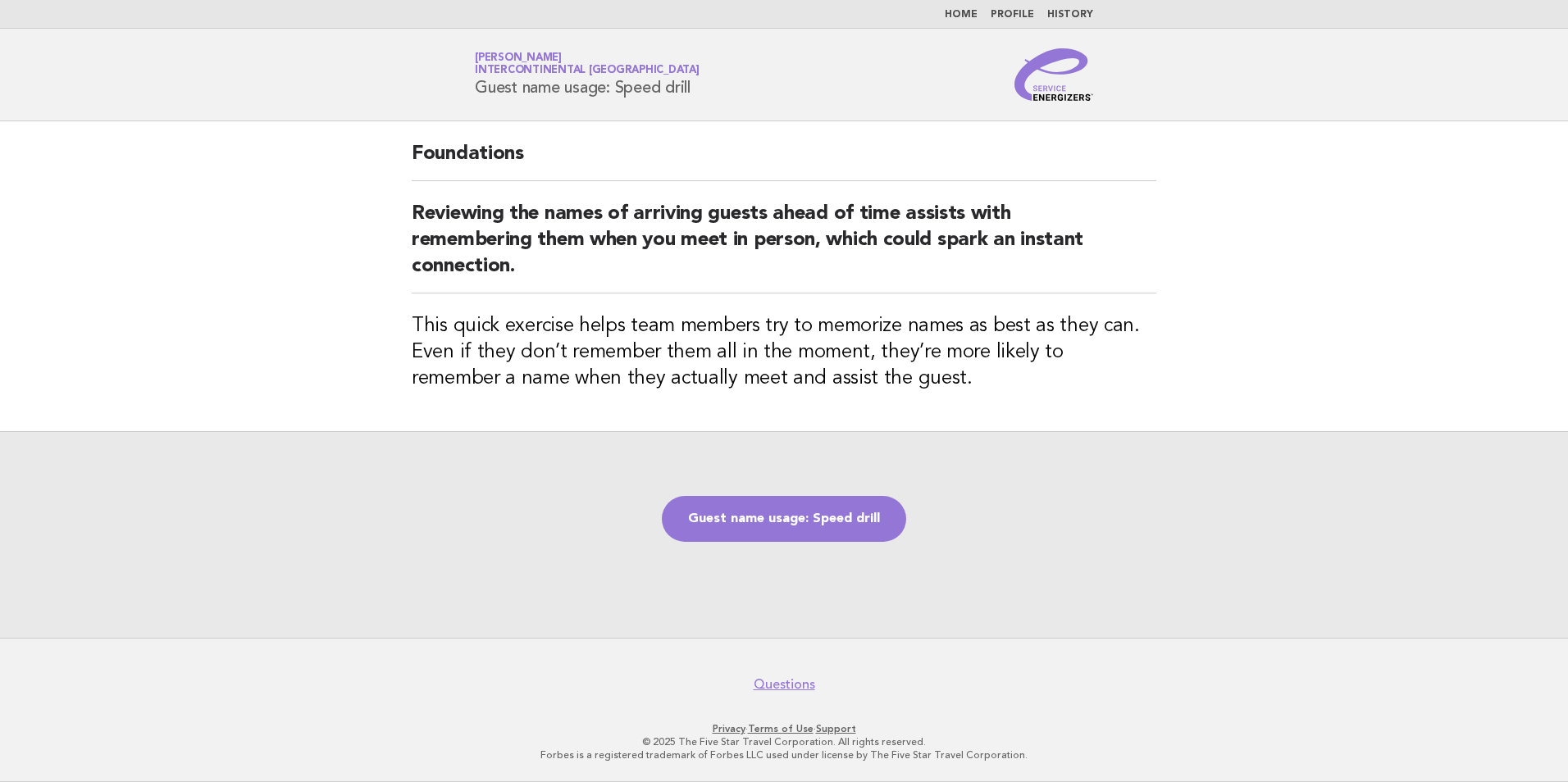
click at [975, 21] on li "Home" at bounding box center [961, 14] width 32 height 13
click at [975, 14] on link "Home" at bounding box center [961, 15] width 32 height 10
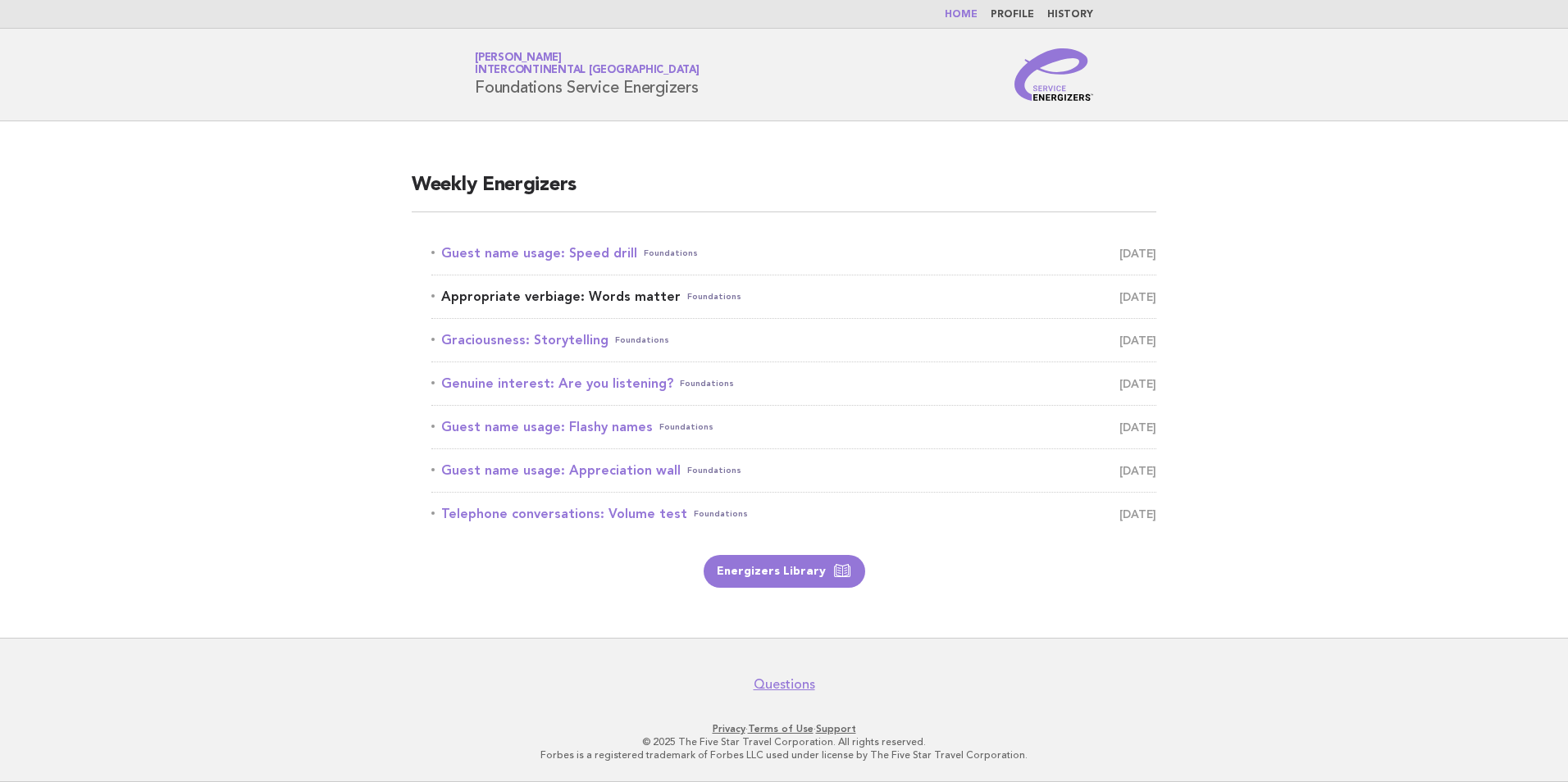
click at [580, 295] on link "Appropriate verbiage: Words matter Foundations [DATE]" at bounding box center [794, 296] width 725 height 23
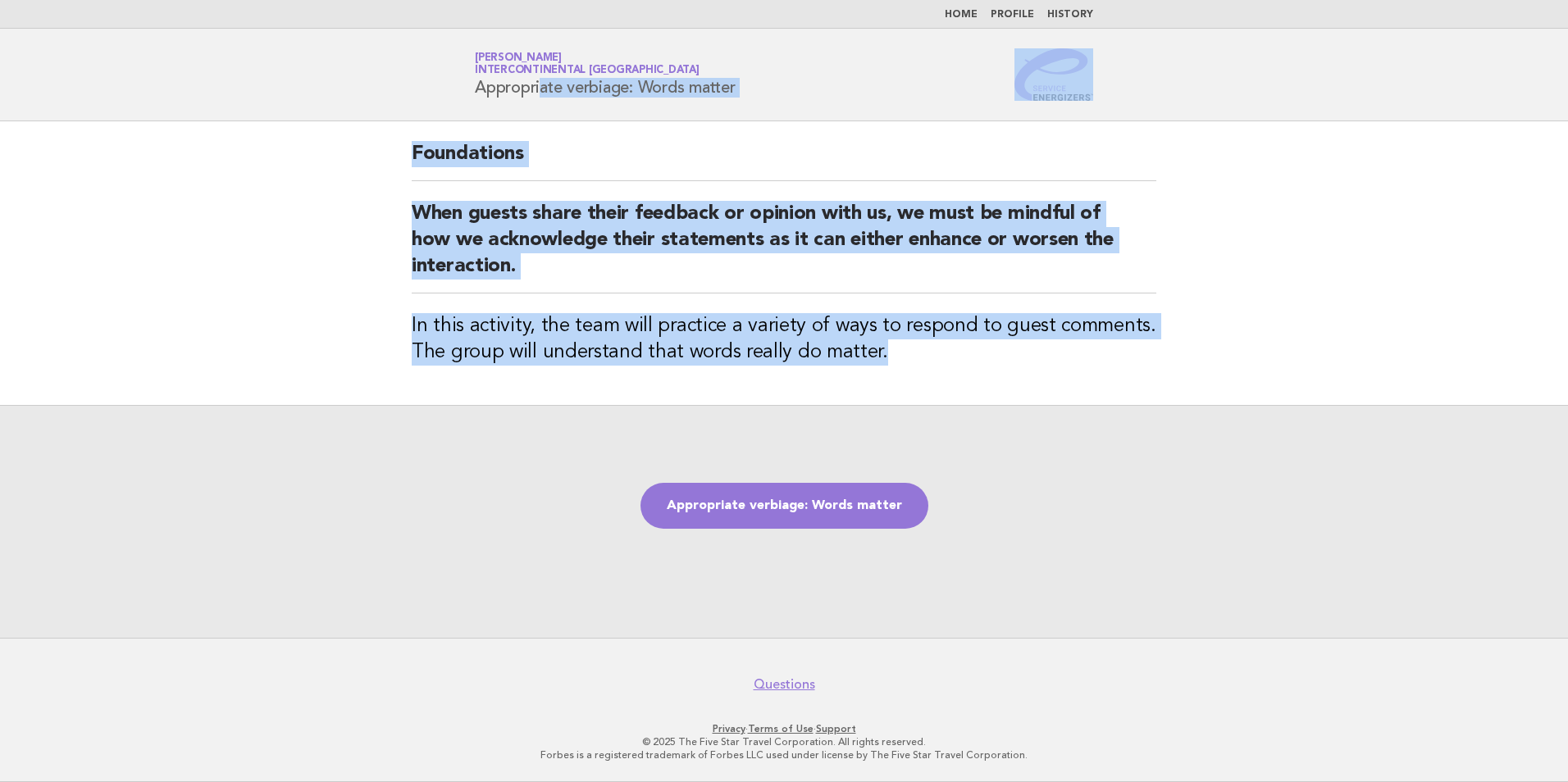
drag, startPoint x: 903, startPoint y: 355, endPoint x: 347, endPoint y: 118, distance: 604.4
click at [347, 118] on body "Home Profile History Service Energizers Janice Lasangue InterContinental Doha B…" at bounding box center [784, 391] width 1568 height 782
copy body "Appropriate verbiage: Words matter Foundations When guests share their feedback…"
click at [818, 491] on link "Appropriate verbiage: Words matter" at bounding box center [784, 506] width 288 height 46
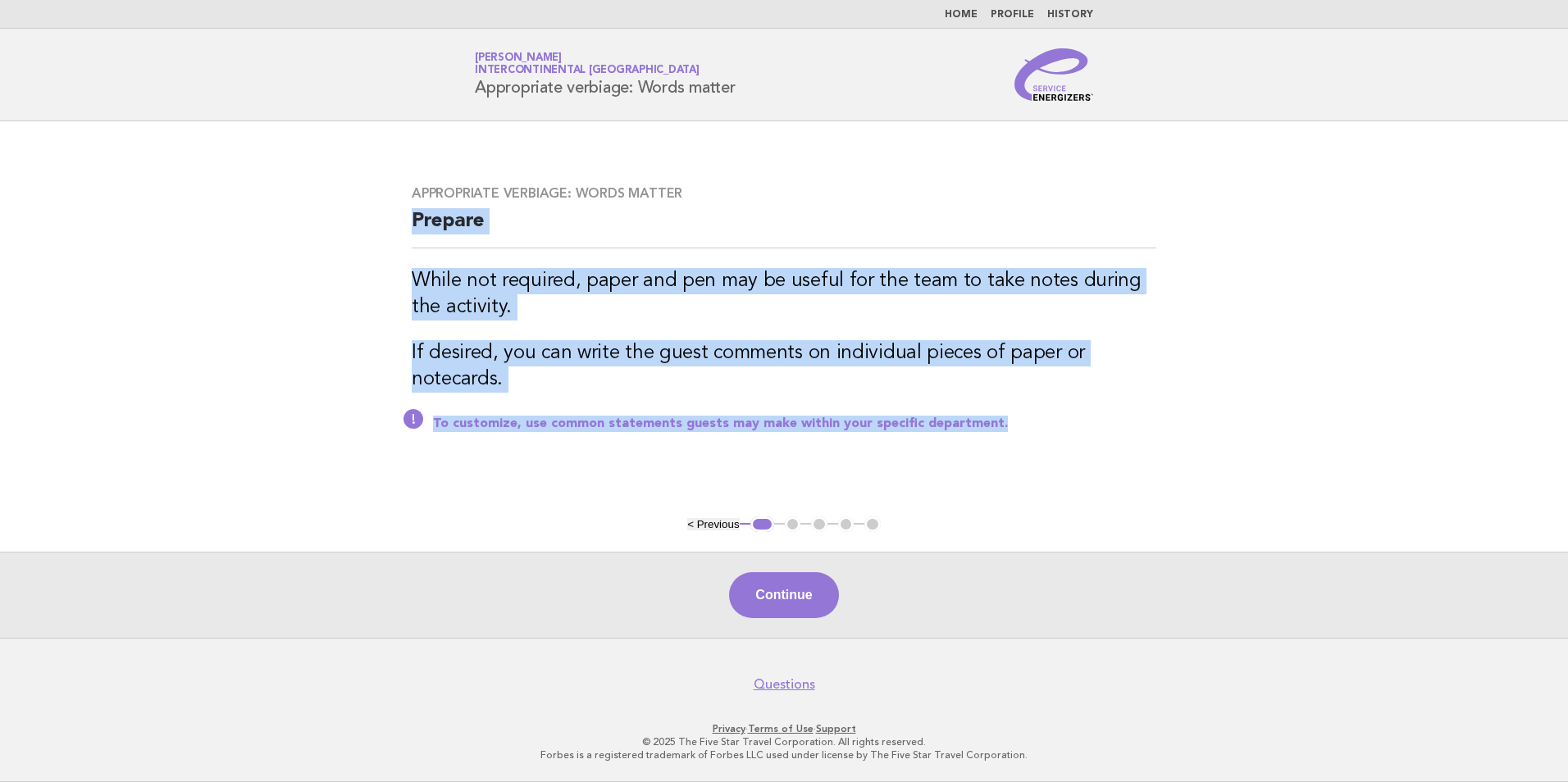
drag, startPoint x: 1025, startPoint y: 430, endPoint x: 335, endPoint y: 234, distance: 717.3
click at [335, 234] on main "Appropriate verbiage: Words matter Prepare While not required, paper and pen ma…" at bounding box center [784, 380] width 1568 height 517
copy div "Prepare While not required, paper and pen may be useful for the team to take no…"
click at [806, 588] on button "Continue" at bounding box center [783, 595] width 109 height 46
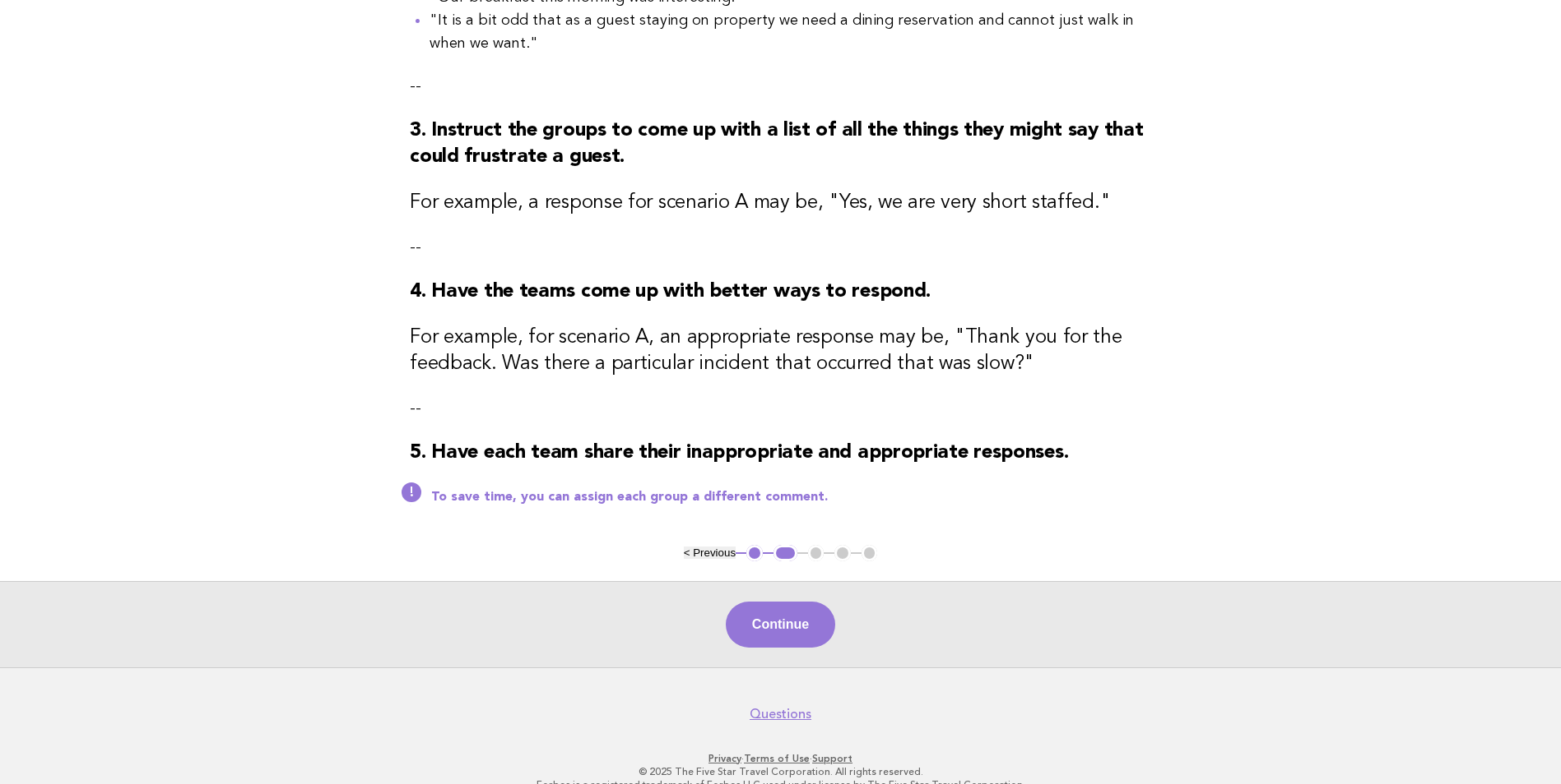
scroll to position [531, 0]
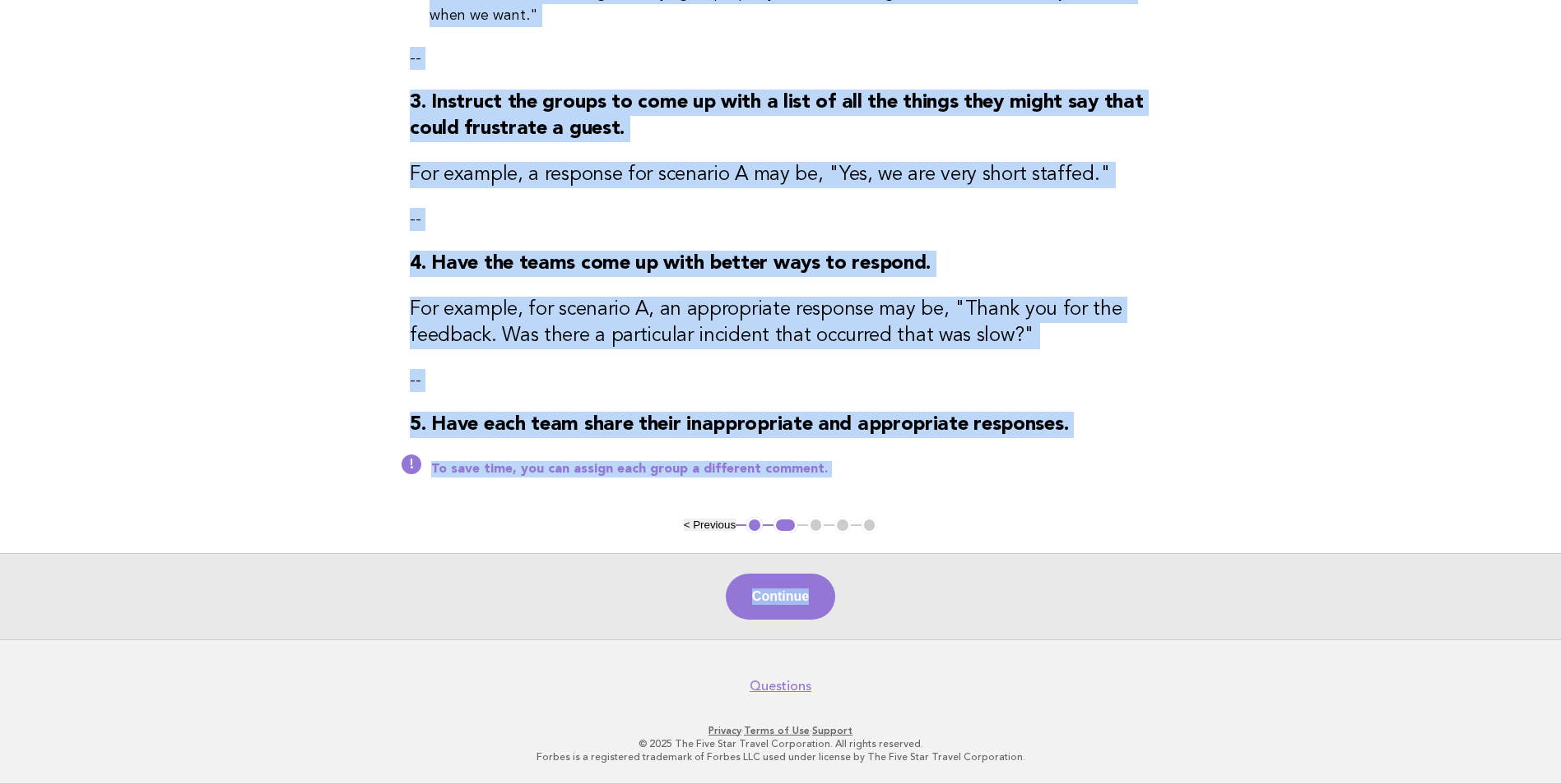
drag, startPoint x: 401, startPoint y: 176, endPoint x: 1103, endPoint y: 540, distance: 790.8
click at [1103, 540] on main "Appropriate verbiage: Words matter Activity 1. Explain that guests at times mak…" at bounding box center [780, 119] width 1561 height 1041
copy main "Activity 1. Explain that guests at times make comments and share their feedback…"
click at [780, 590] on button "Continue" at bounding box center [780, 597] width 109 height 46
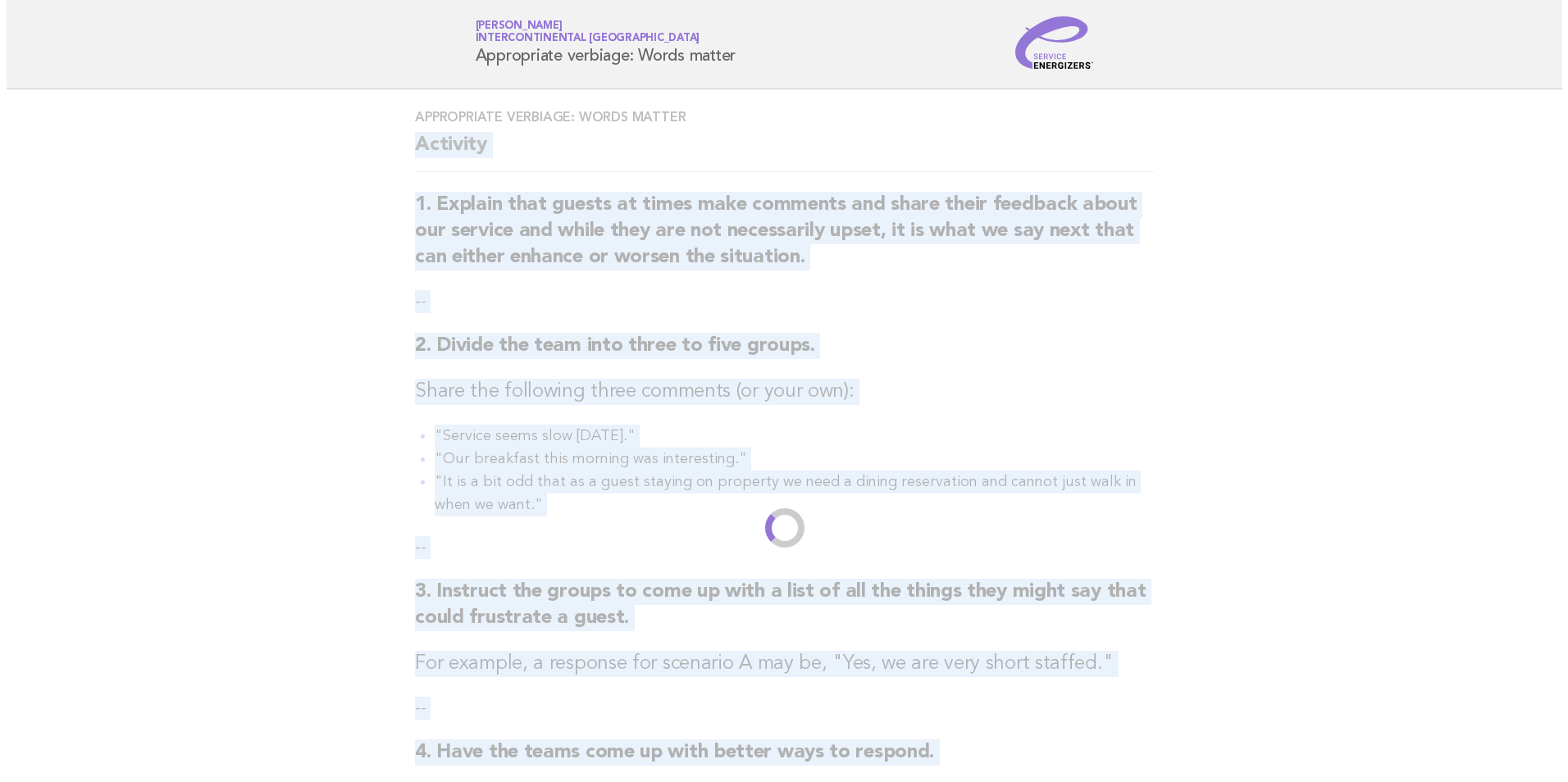
scroll to position [0, 0]
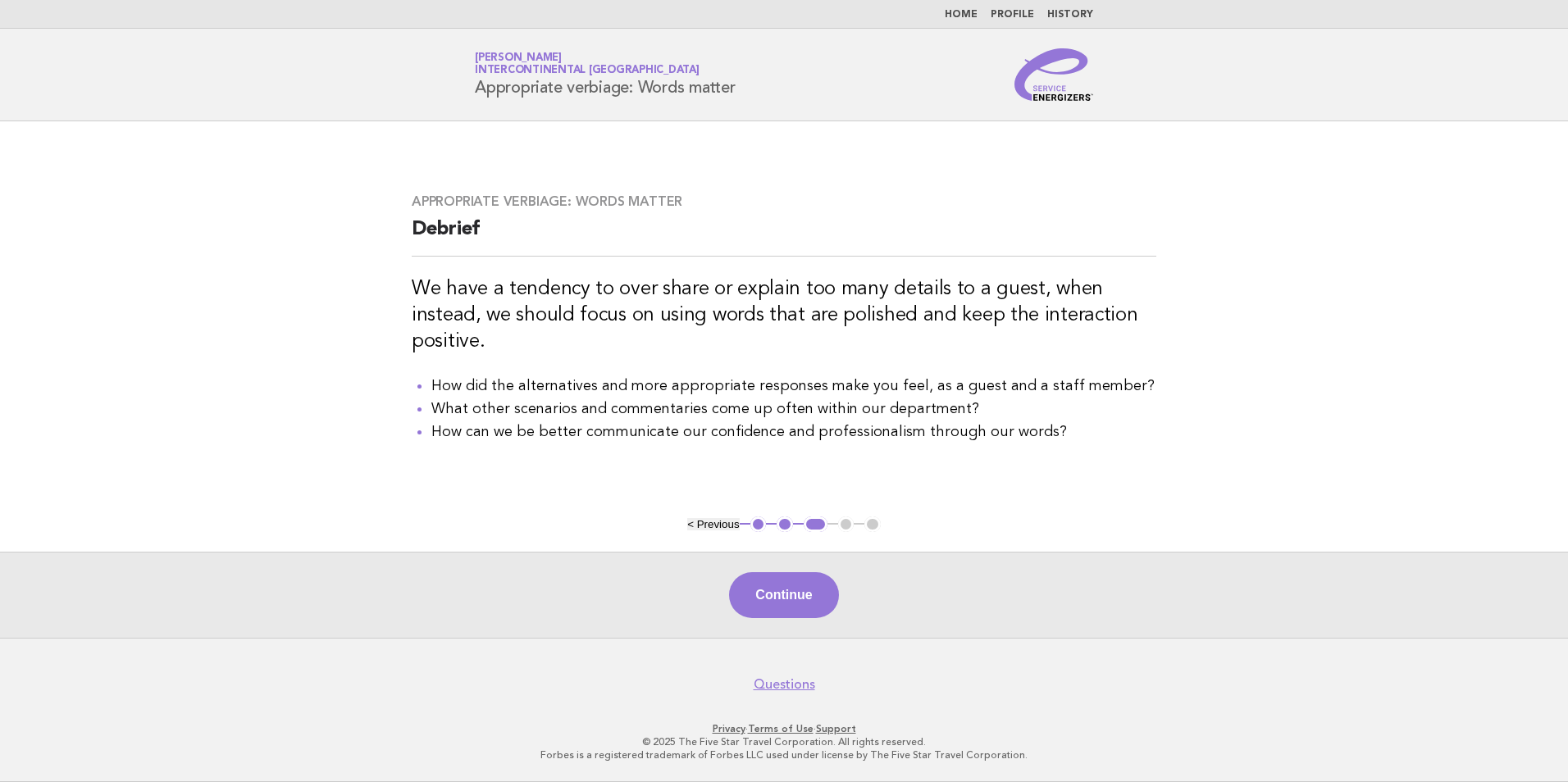
click at [1015, 519] on main "Appropriate verbiage: Words matter Debrief We have a tendency to over share or …" at bounding box center [784, 380] width 1568 height 517
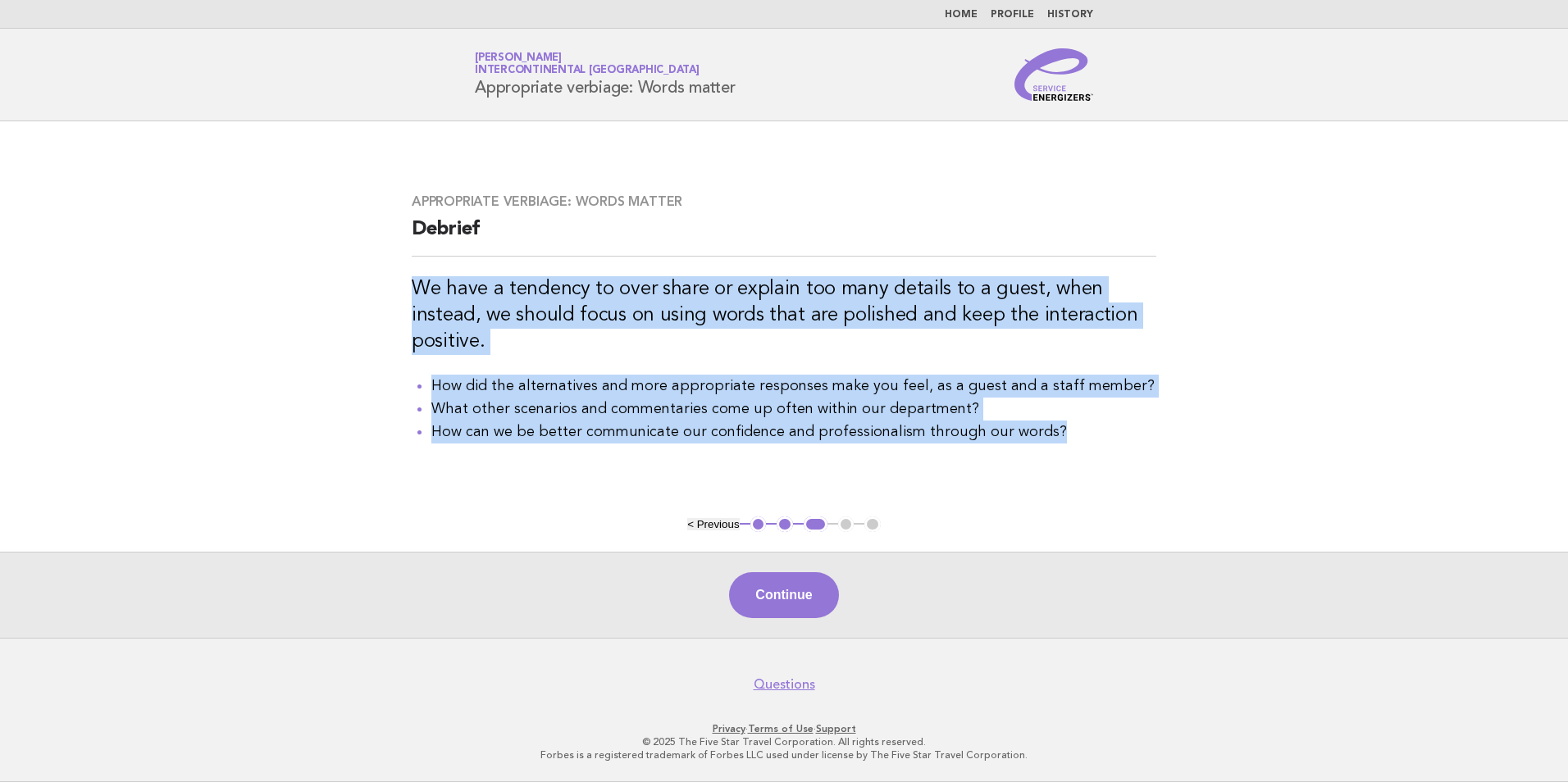
drag, startPoint x: 1075, startPoint y: 438, endPoint x: 386, endPoint y: 266, distance: 710.1
click at [386, 266] on main "Appropriate verbiage: Words matter Debrief We have a tendency to over share or …" at bounding box center [784, 380] width 1568 height 517
copy div "We have a tendency to over share or explain too many details to a guest, when i…"
click at [812, 603] on button "Continue" at bounding box center [783, 595] width 109 height 46
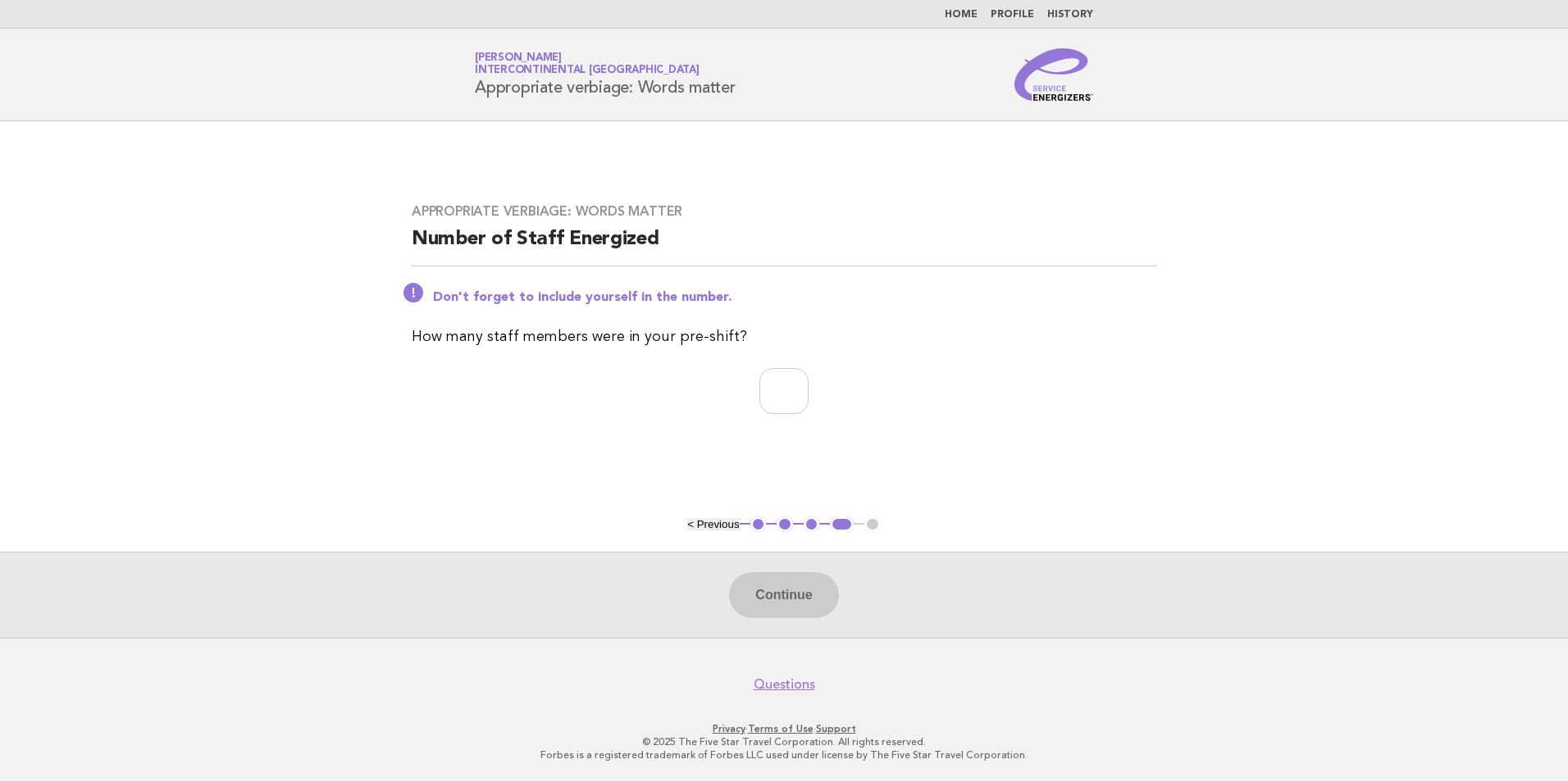
click at [976, 12] on link "Home" at bounding box center [961, 15] width 32 height 10
